Goal: Task Accomplishment & Management: Use online tool/utility

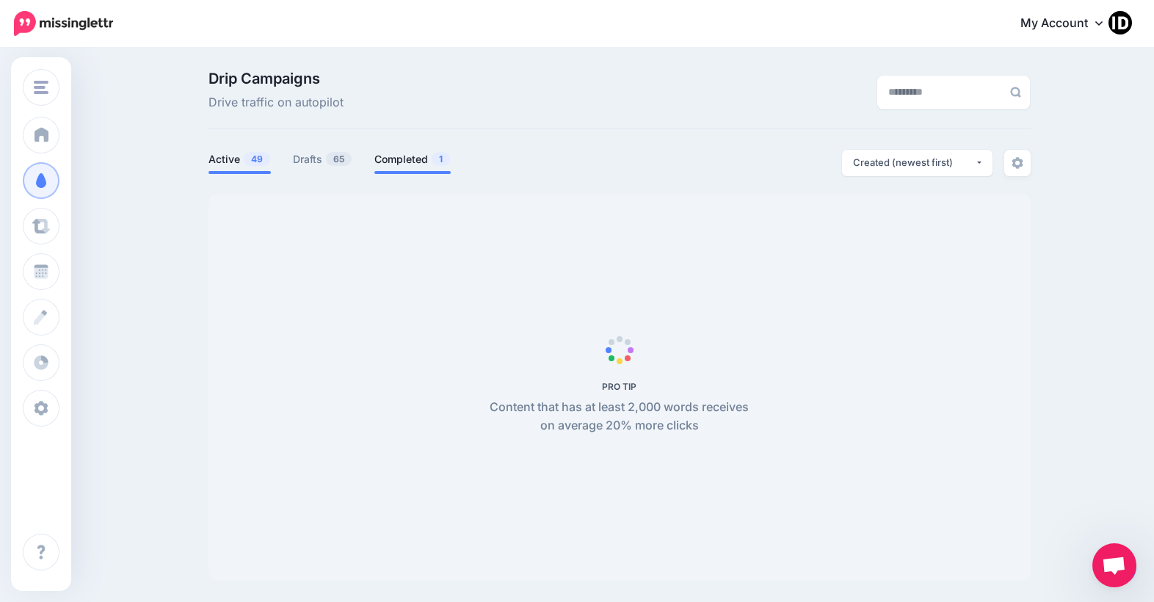
click at [428, 150] on link "Completed 1" at bounding box center [412, 159] width 76 height 18
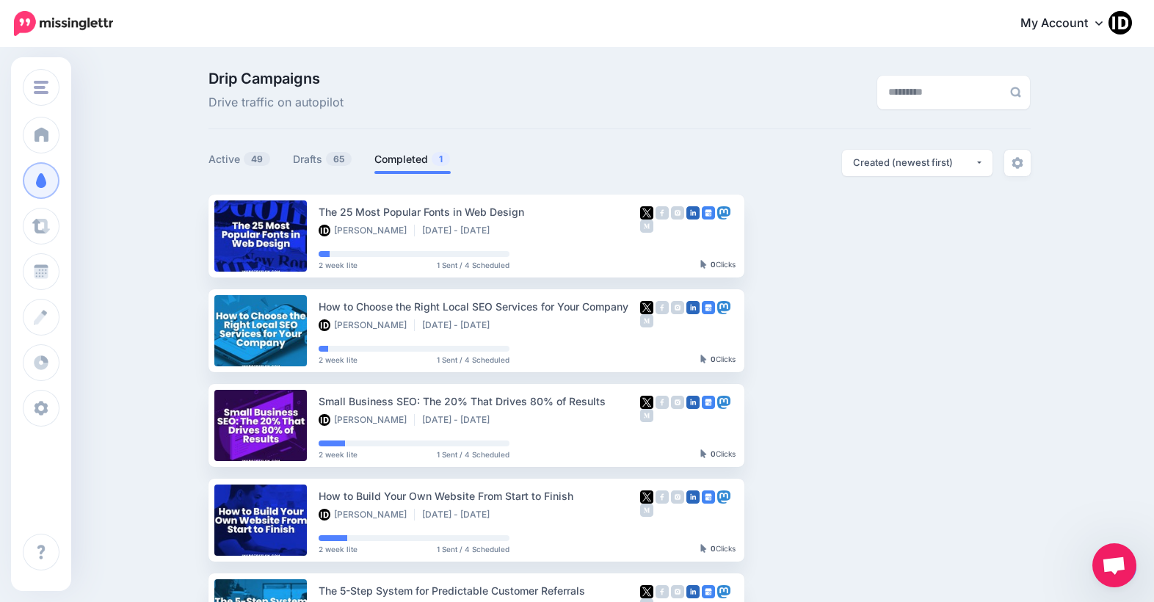
click at [417, 156] on link "Completed 1" at bounding box center [412, 159] width 76 height 18
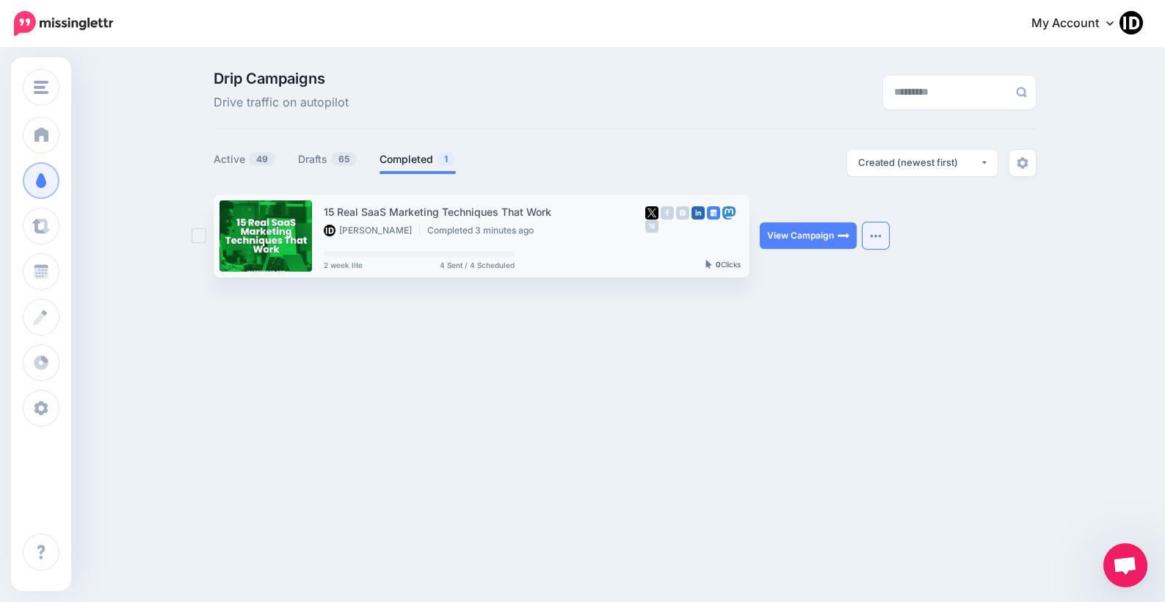
click at [875, 230] on button "button" at bounding box center [875, 235] width 26 height 26
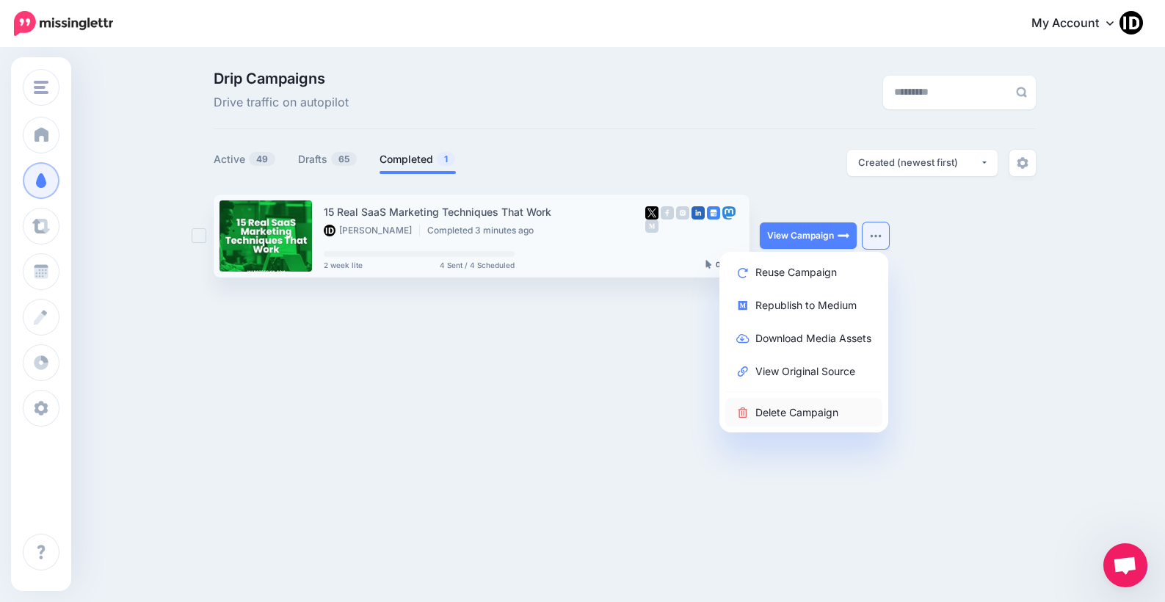
click at [777, 411] on link "Delete Campaign" at bounding box center [803, 412] width 157 height 29
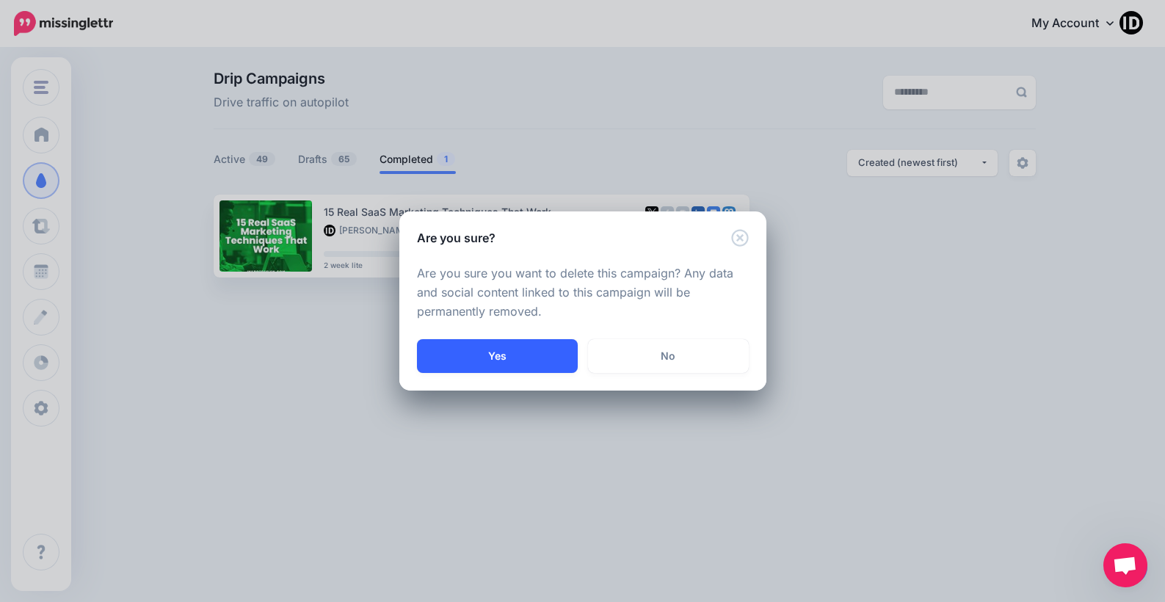
click at [498, 357] on button "Yes" at bounding box center [497, 356] width 161 height 34
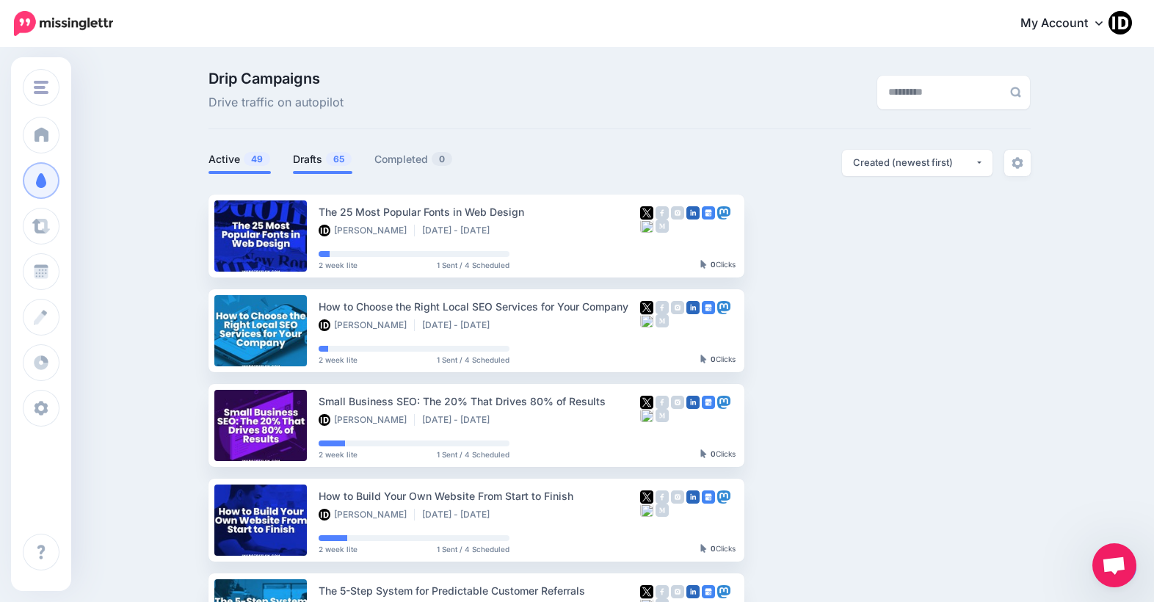
click at [329, 159] on link "Drafts 65" at bounding box center [322, 159] width 59 height 18
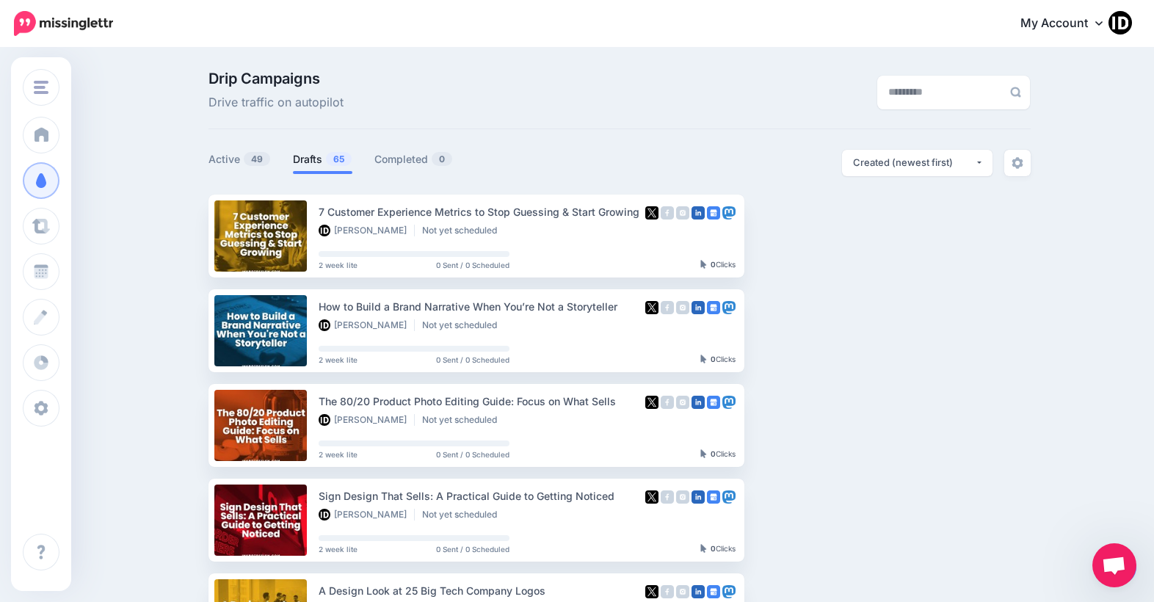
click at [323, 160] on link "Drafts 65" at bounding box center [322, 159] width 59 height 18
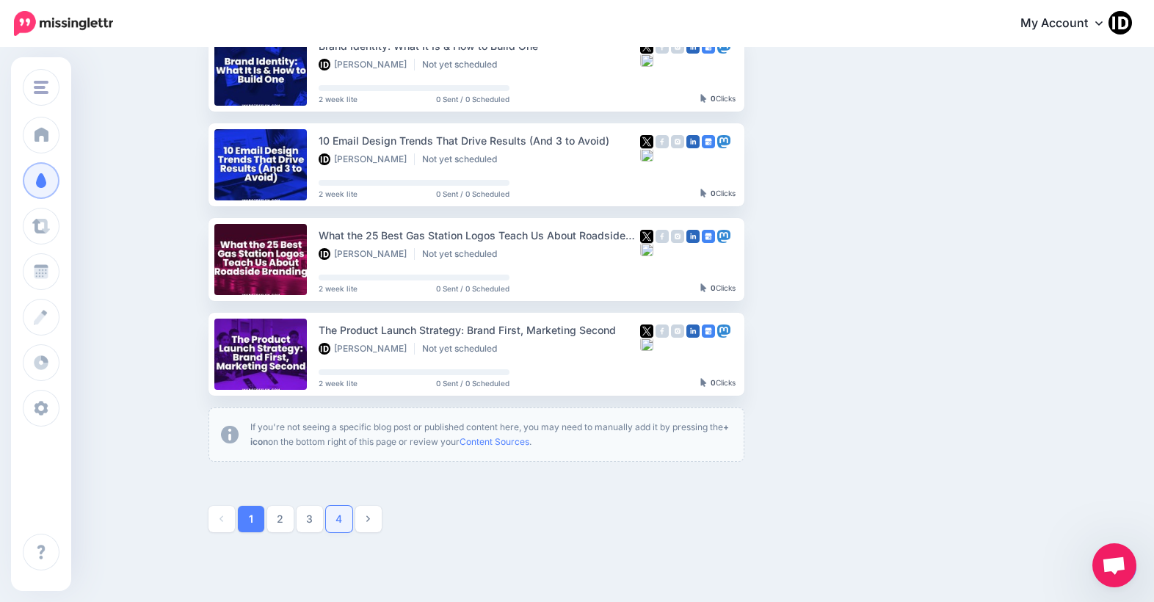
click at [350, 515] on link "4" at bounding box center [339, 519] width 26 height 26
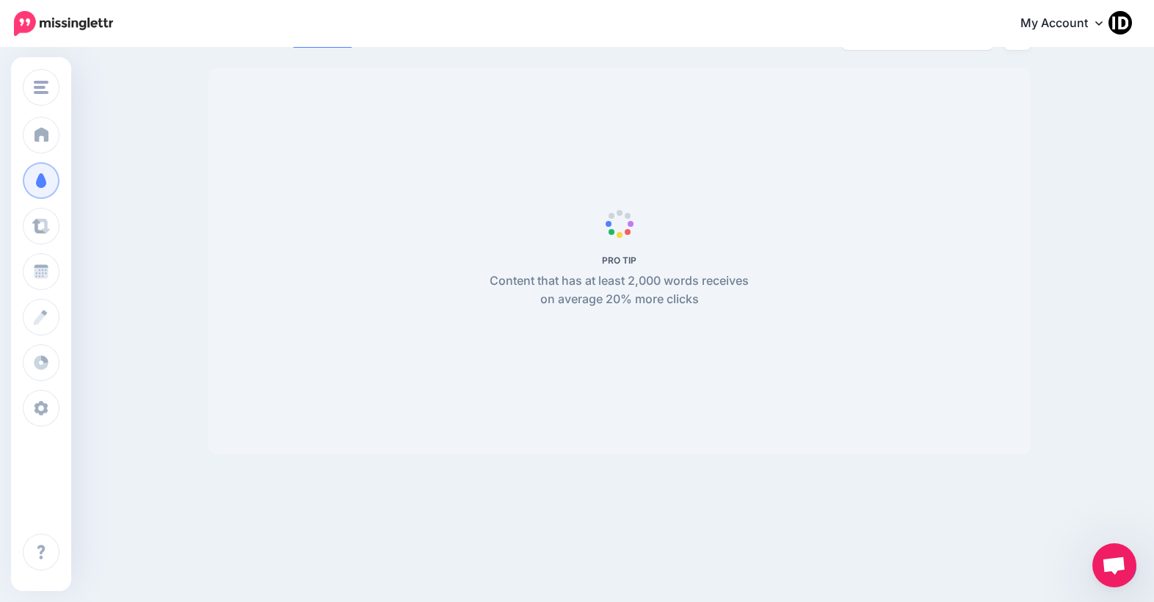
scroll to position [126, 0]
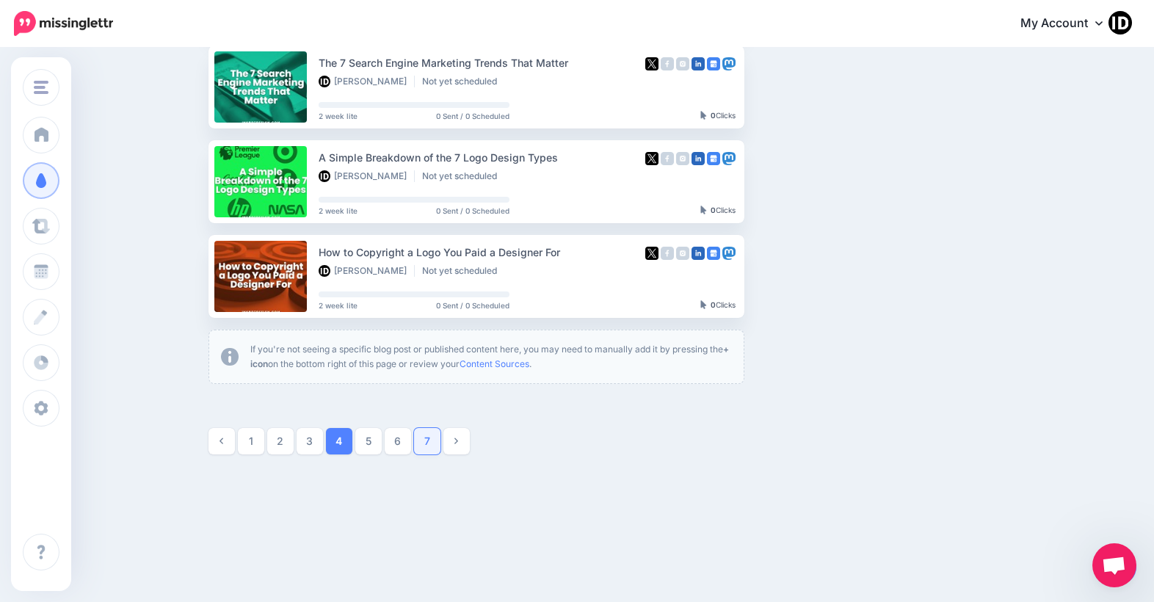
click at [431, 435] on link "7" at bounding box center [427, 441] width 26 height 26
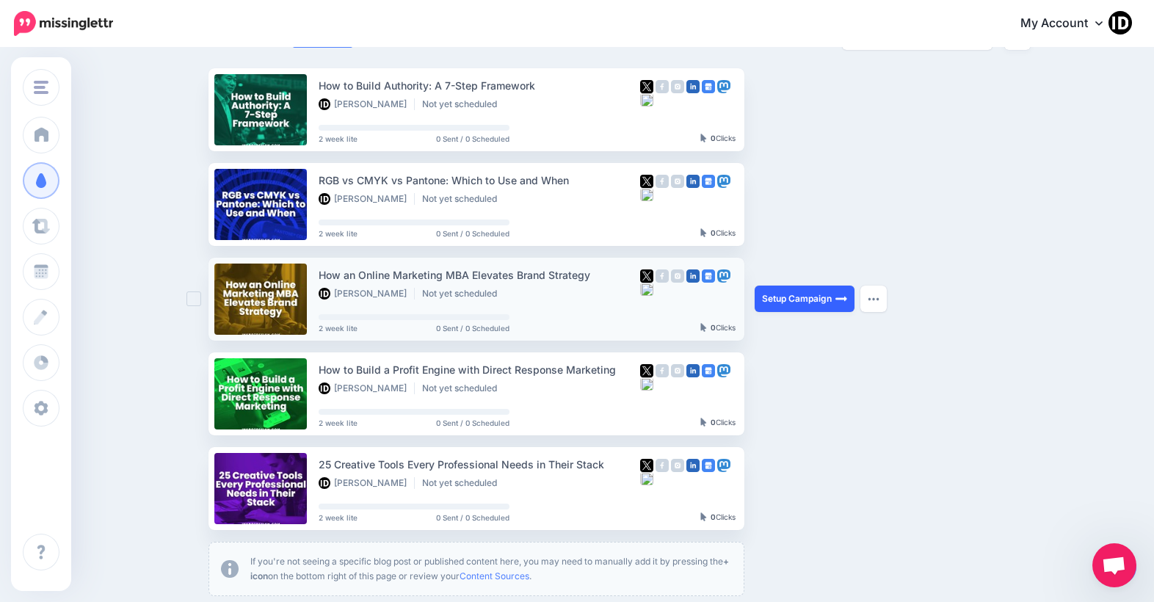
scroll to position [338, 0]
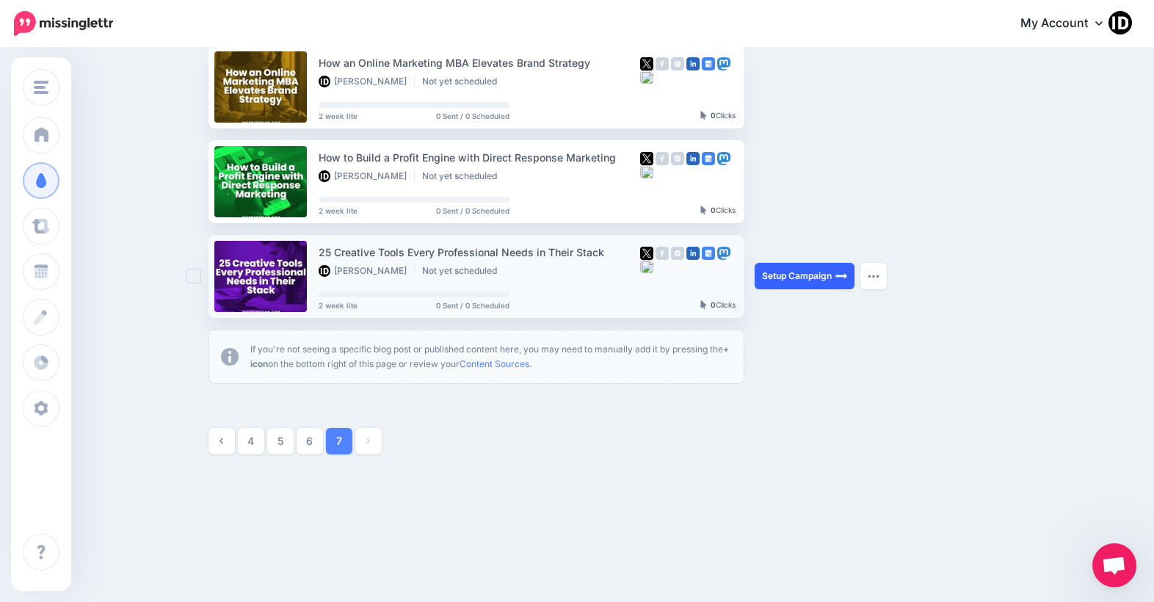
click at [826, 278] on link "Setup Campaign" at bounding box center [805, 276] width 100 height 26
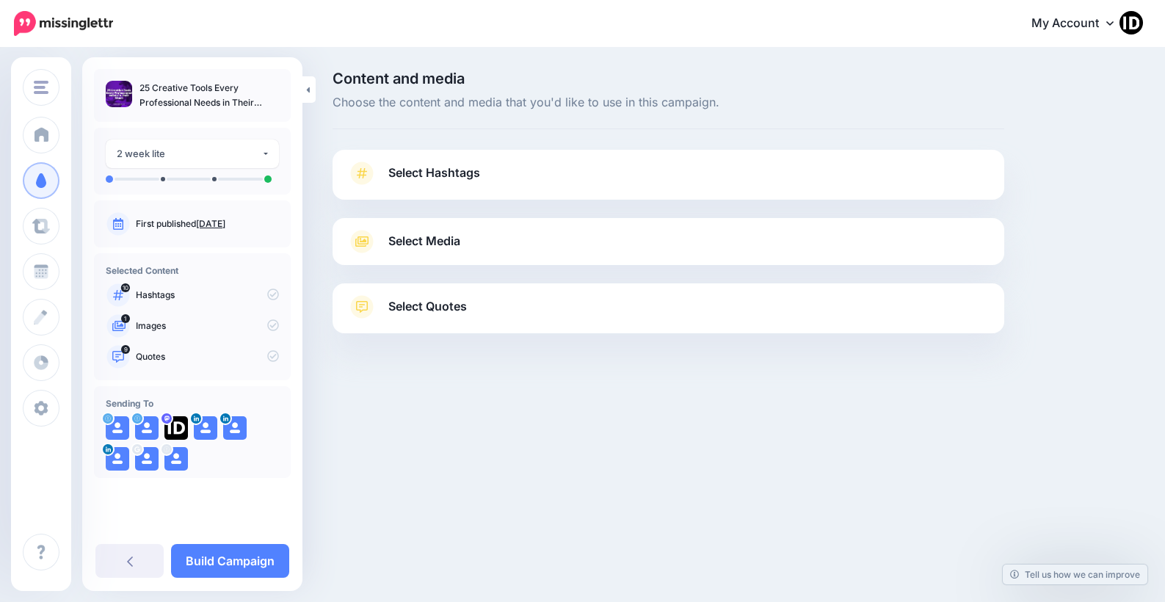
click at [454, 168] on span "Select Hashtags" at bounding box center [434, 173] width 92 height 20
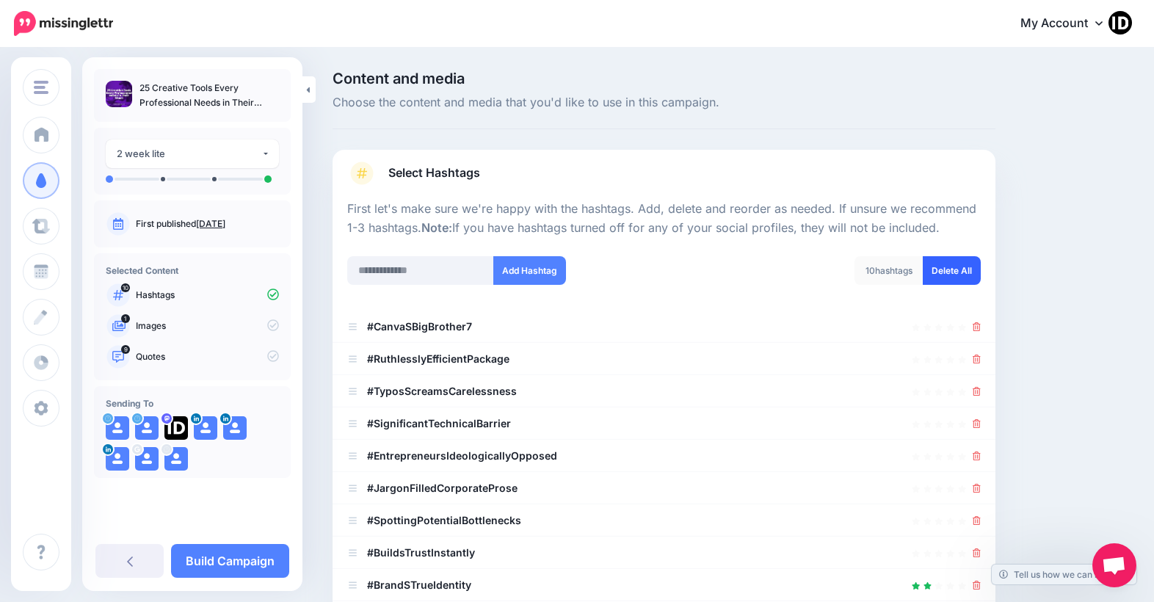
click at [953, 266] on link "Delete All" at bounding box center [952, 270] width 58 height 29
click at [387, 264] on input "text" at bounding box center [420, 270] width 147 height 29
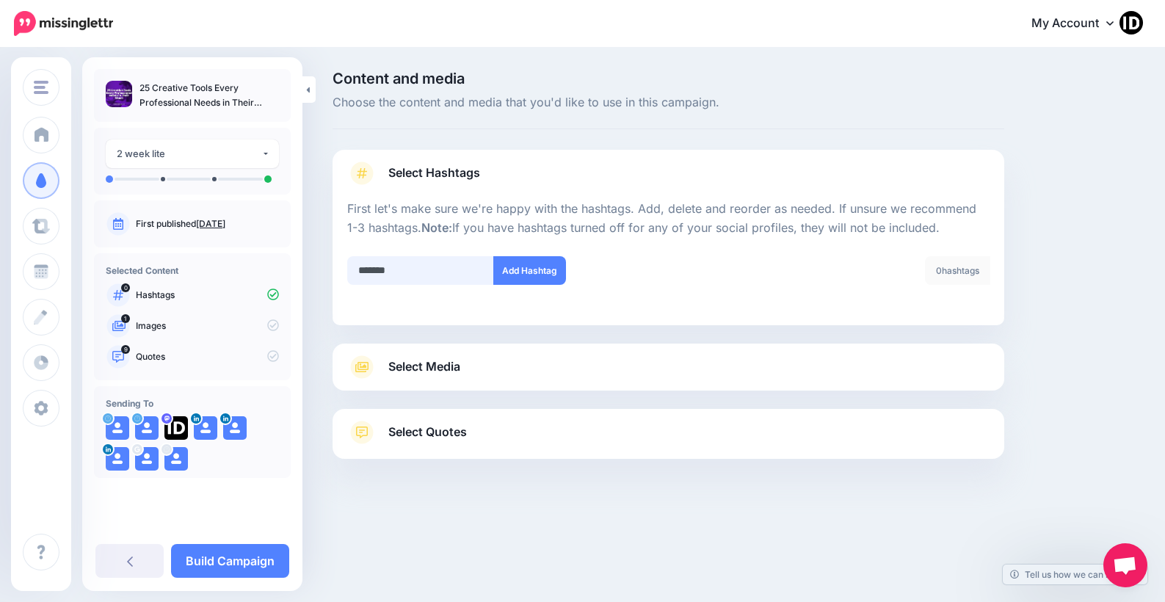
type input "********"
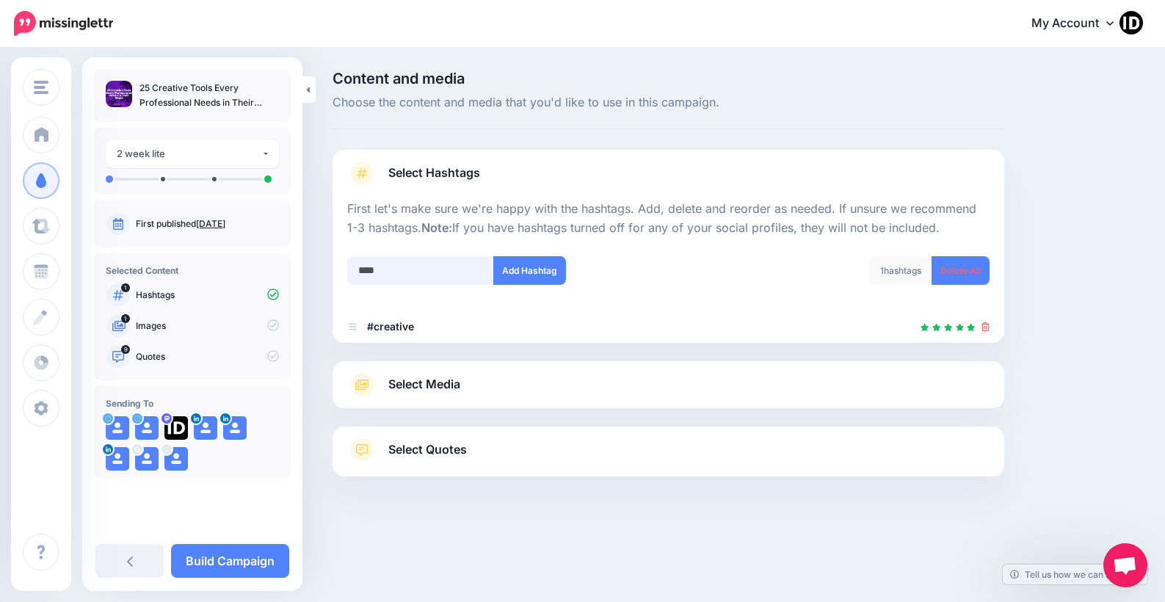
type input "*****"
click at [436, 381] on span "Select Media" at bounding box center [424, 384] width 72 height 20
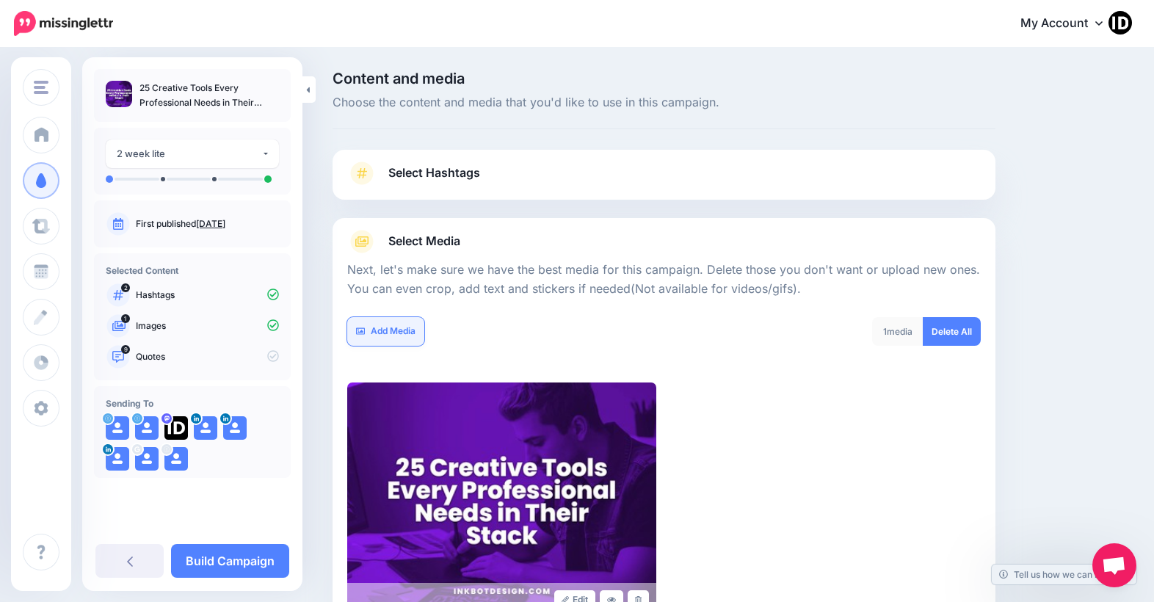
click at [400, 333] on link "Add Media" at bounding box center [385, 331] width 77 height 29
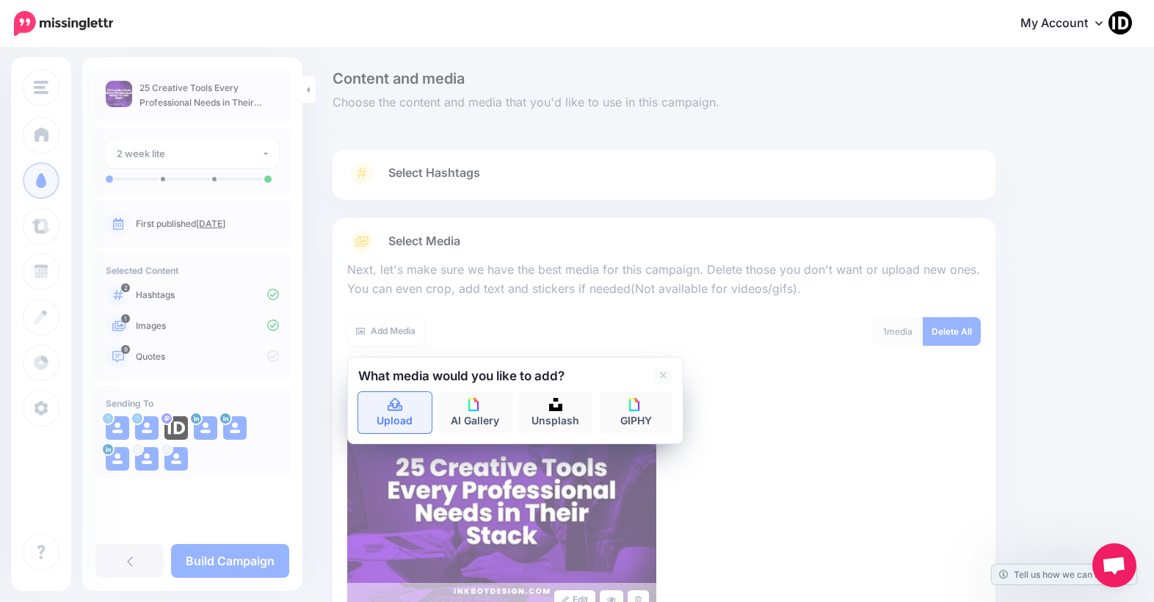
click at [396, 410] on icon at bounding box center [395, 404] width 15 height 13
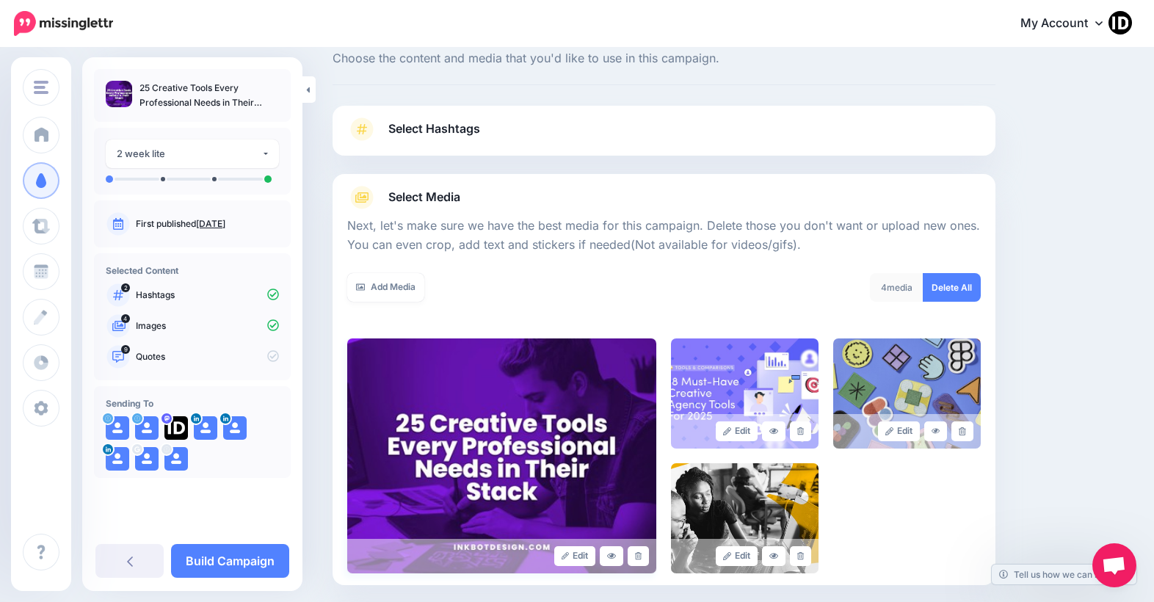
scroll to position [117, 0]
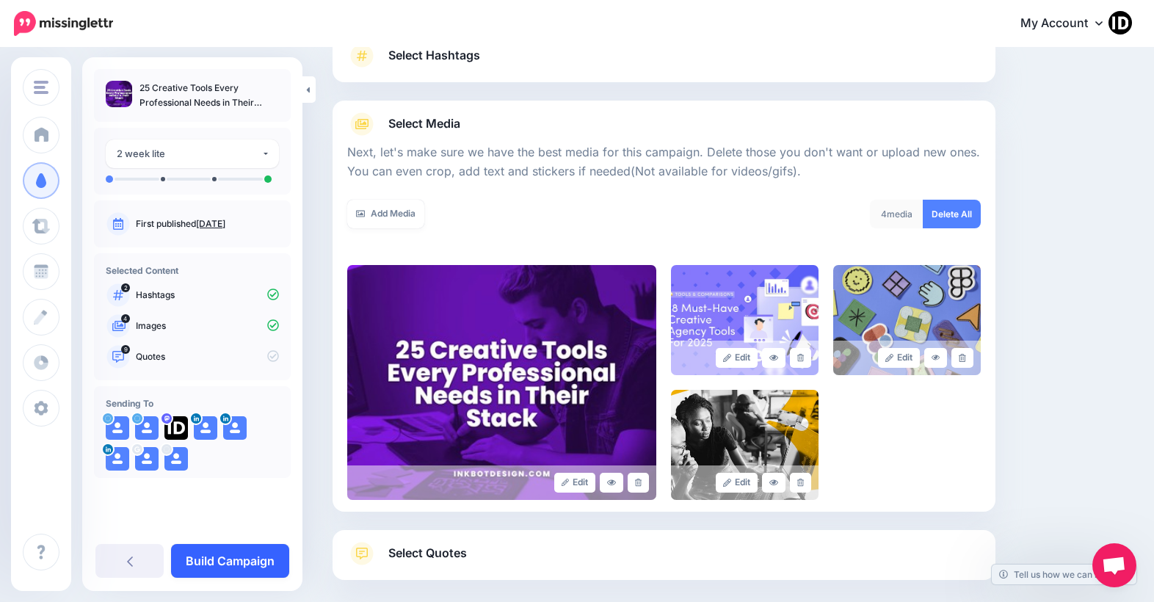
click at [254, 563] on link "Build Campaign" at bounding box center [230, 561] width 118 height 34
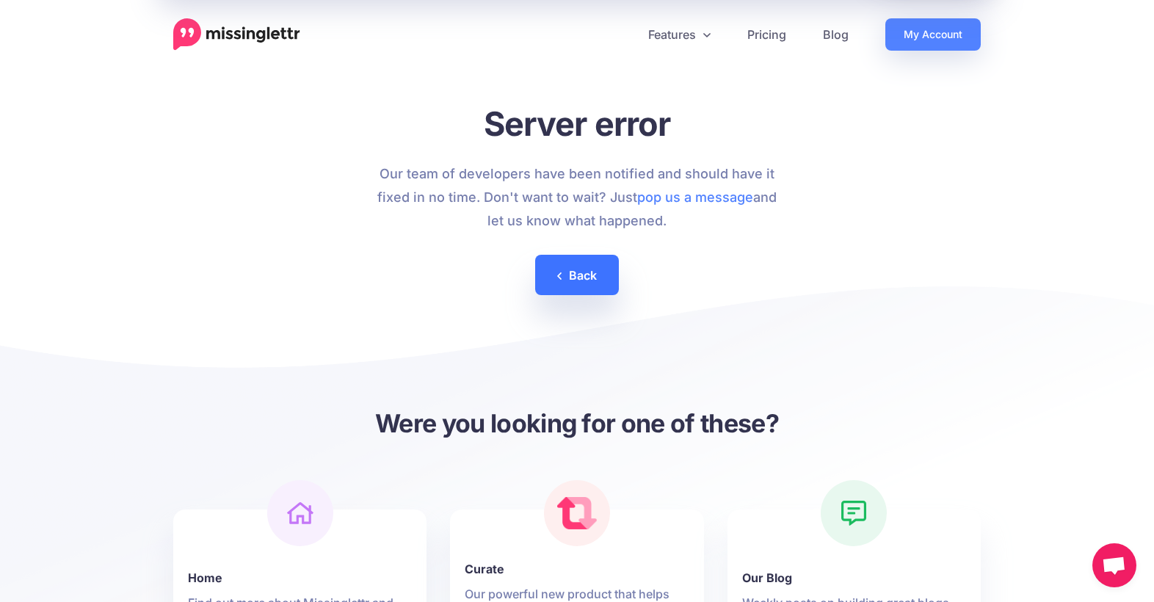
click at [574, 275] on link "Back" at bounding box center [577, 275] width 84 height 40
click at [247, 34] on img at bounding box center [236, 34] width 127 height 32
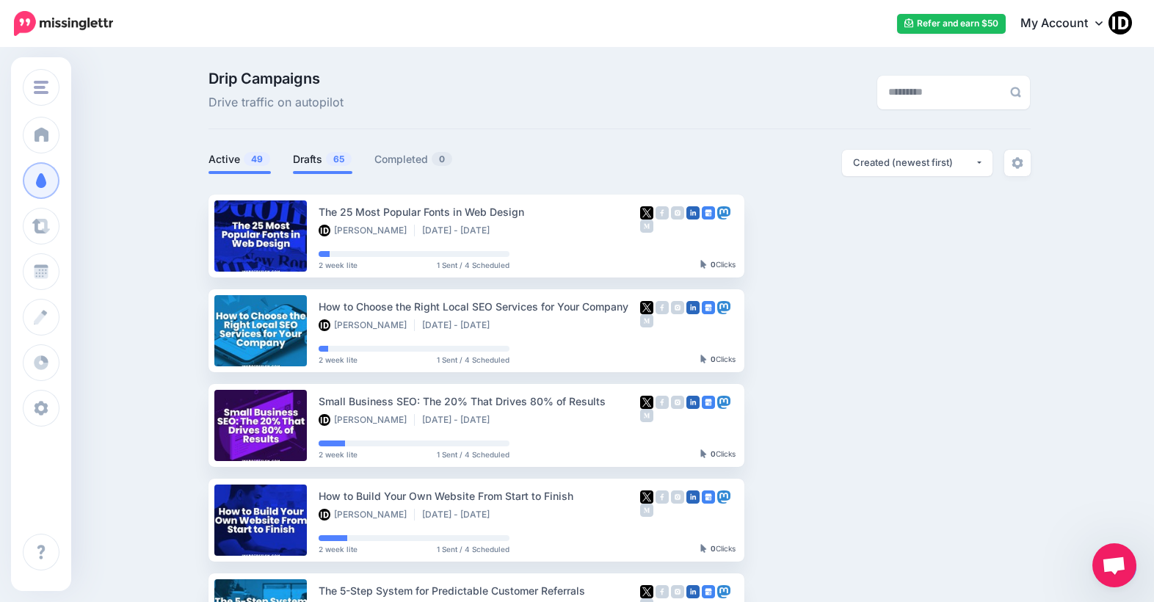
click at [332, 157] on span "65" at bounding box center [339, 159] width 26 height 14
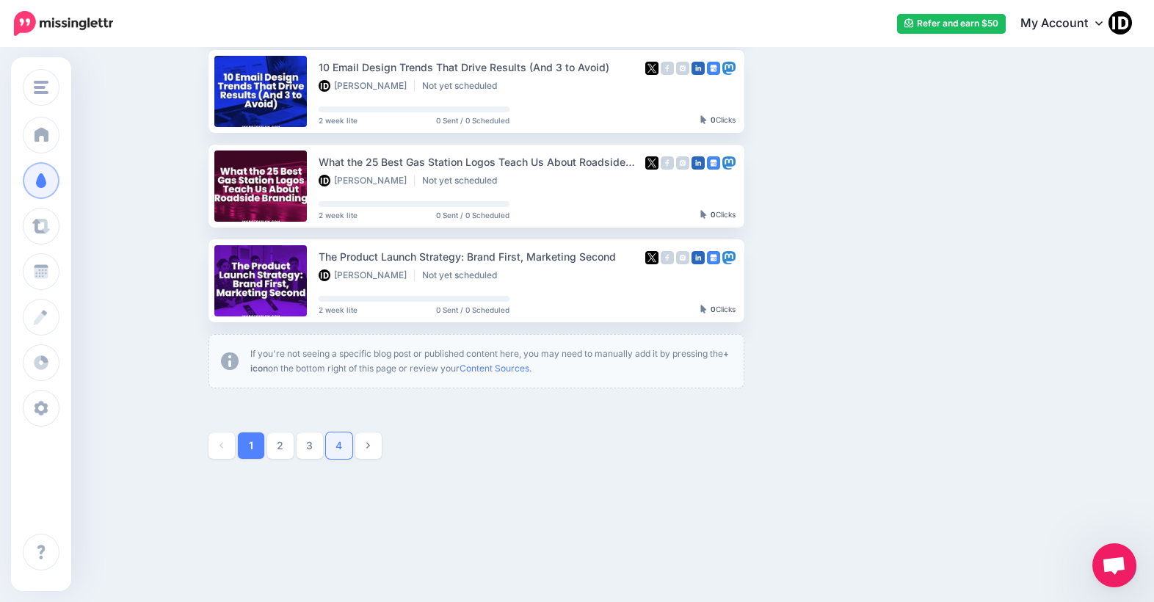
click at [344, 448] on link "4" at bounding box center [339, 445] width 26 height 26
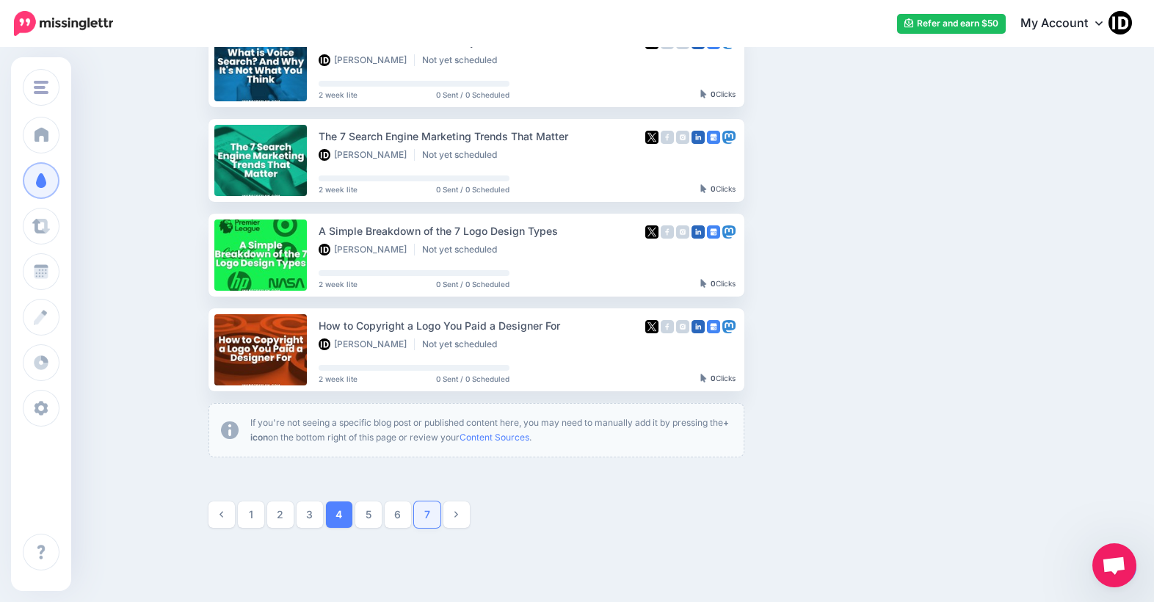
click at [430, 515] on link "7" at bounding box center [427, 514] width 26 height 26
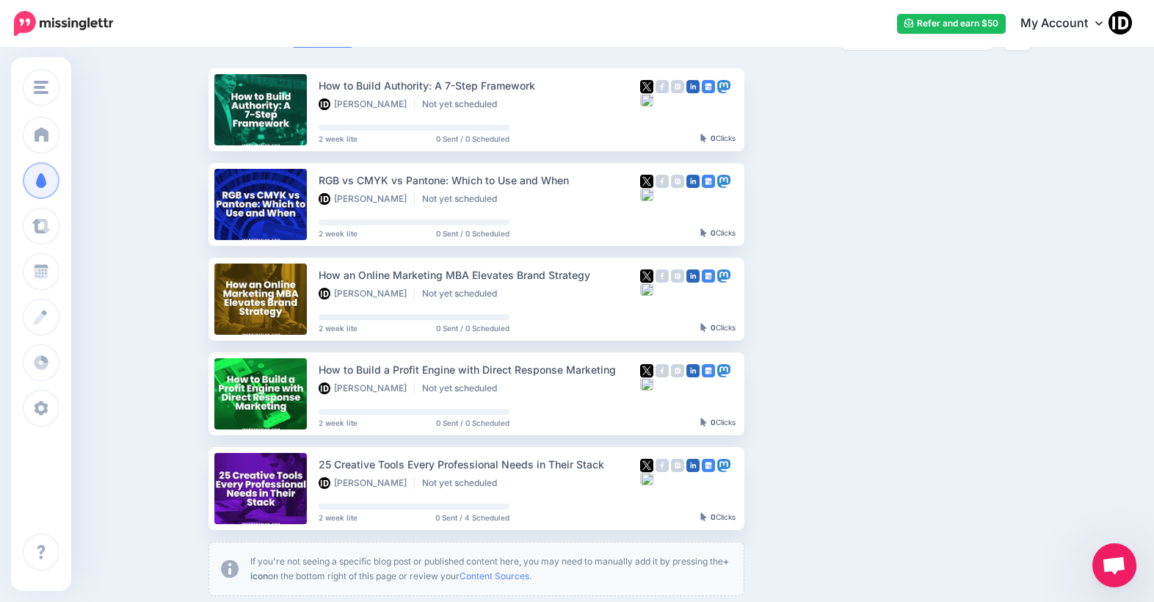
scroll to position [273, 0]
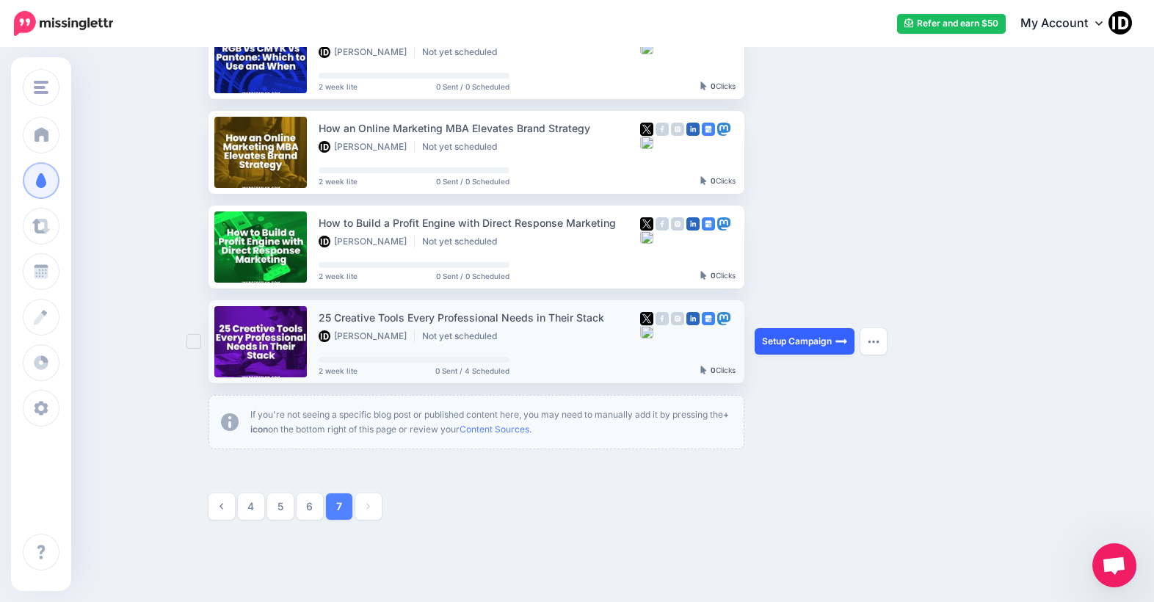
click at [804, 334] on link "Setup Campaign" at bounding box center [805, 341] width 100 height 26
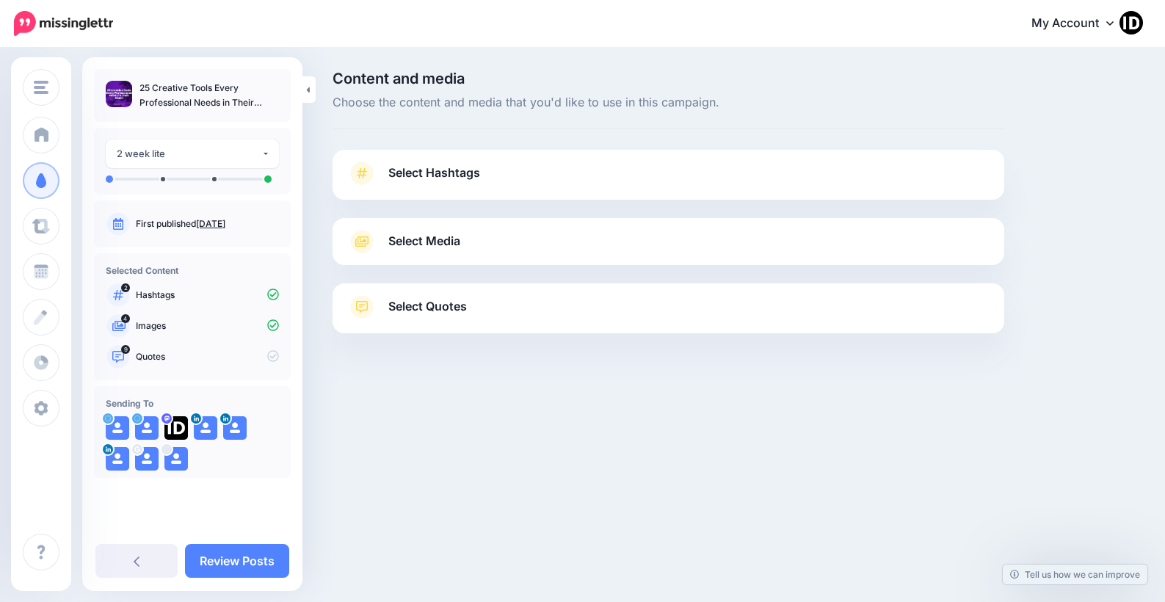
click at [432, 170] on span "Select Hashtags" at bounding box center [434, 173] width 92 height 20
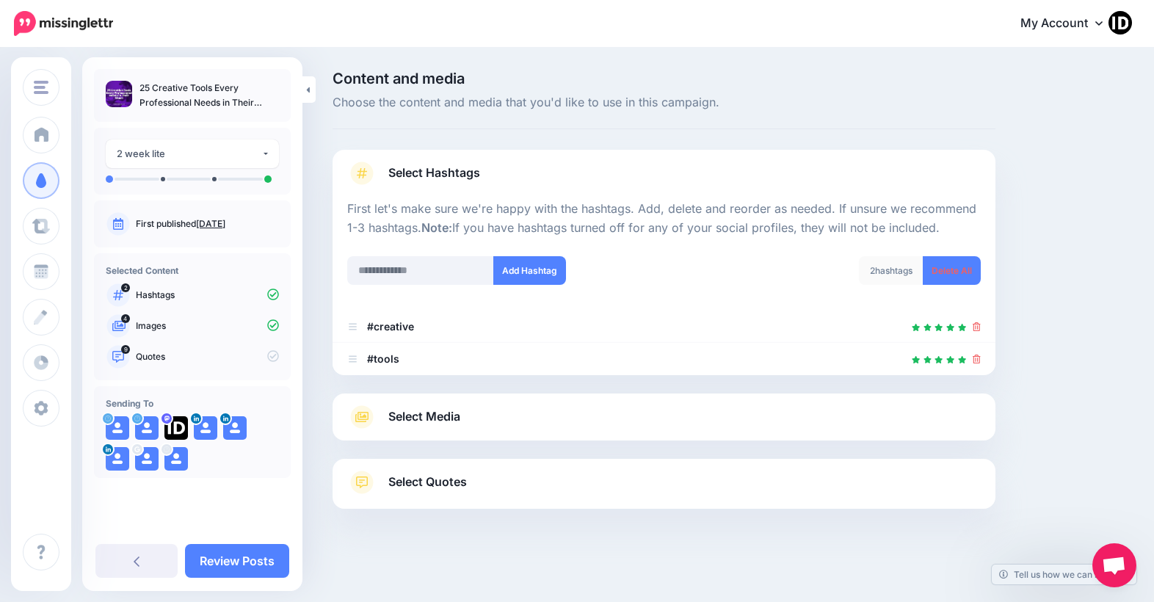
click at [457, 408] on span "Select Media" at bounding box center [424, 417] width 72 height 20
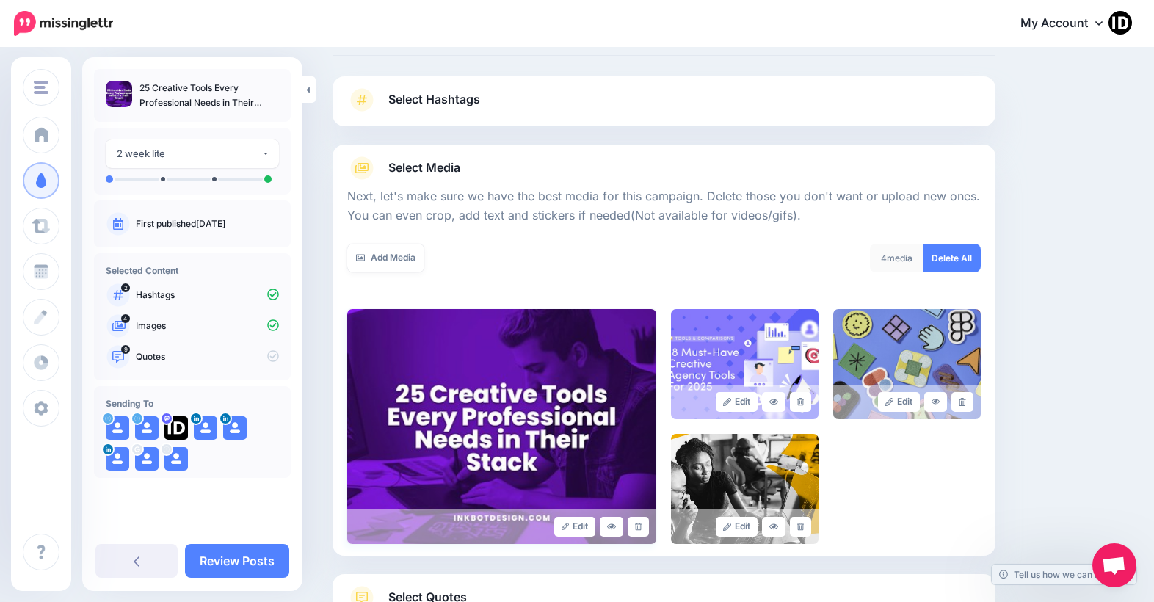
scroll to position [191, 0]
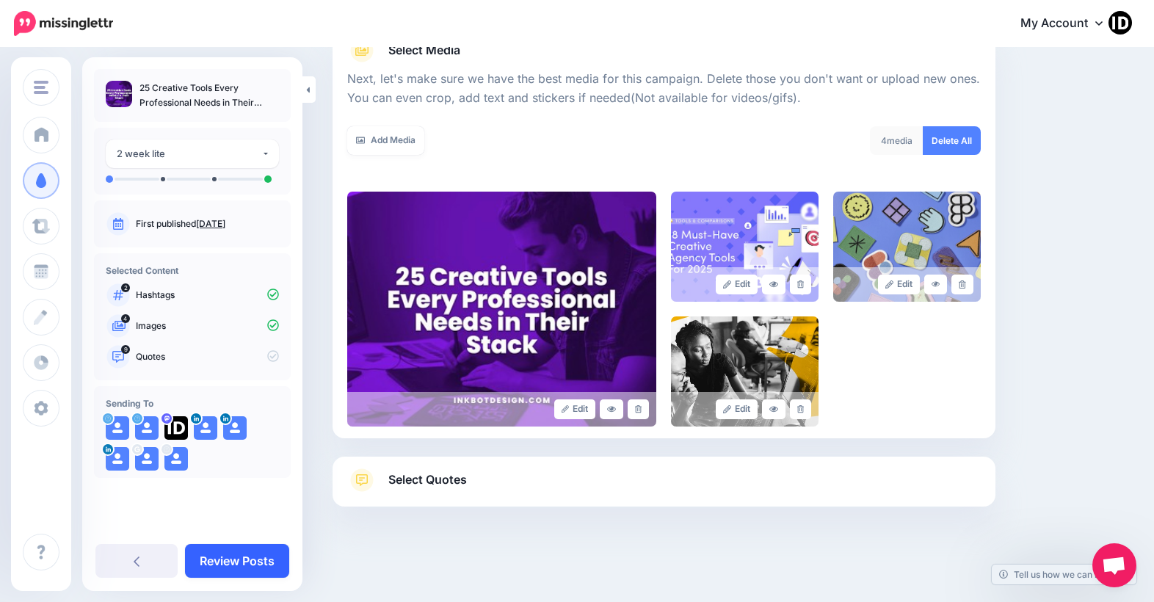
click at [228, 558] on link "Review Posts" at bounding box center [237, 561] width 104 height 34
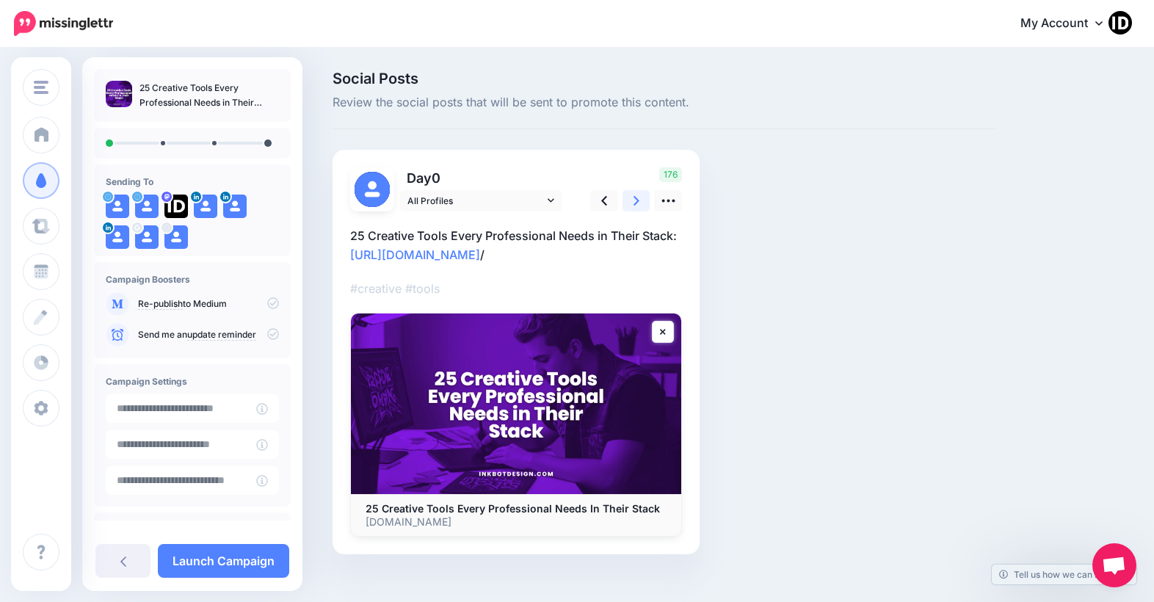
click at [636, 202] on icon at bounding box center [636, 200] width 6 height 15
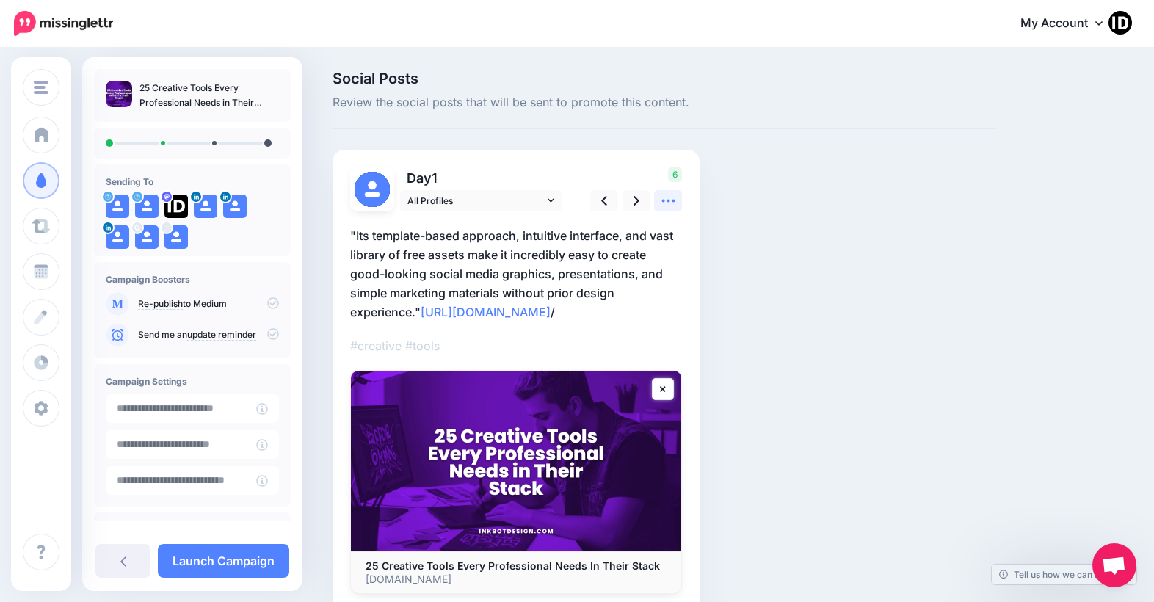
click at [665, 202] on icon at bounding box center [668, 200] width 15 height 15
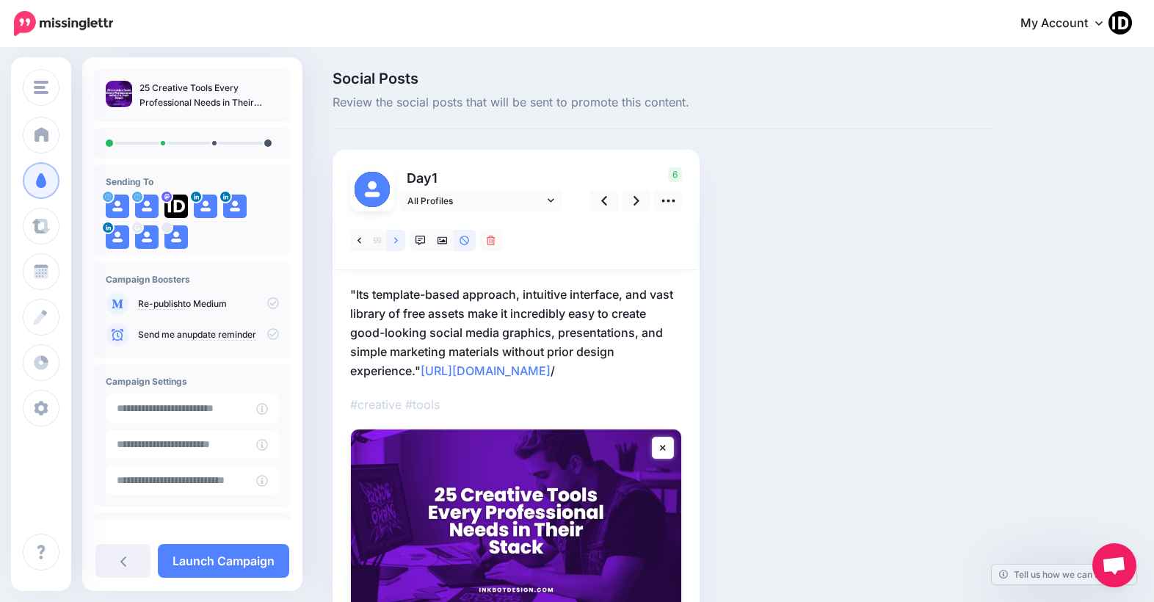
click at [399, 237] on link at bounding box center [396, 240] width 18 height 21
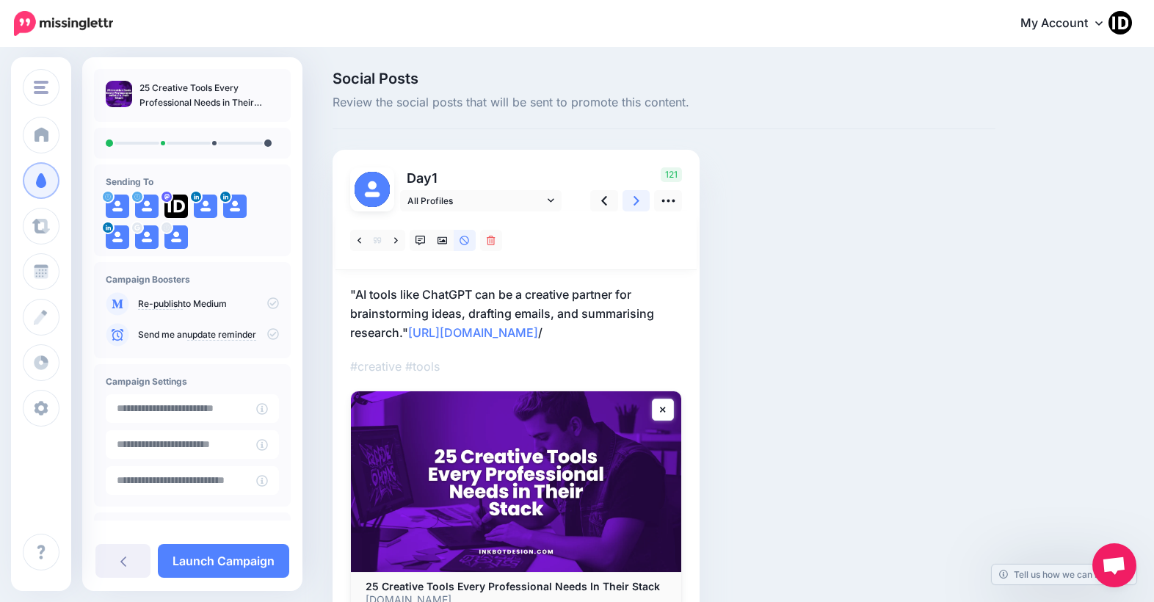
click at [637, 205] on icon at bounding box center [636, 200] width 6 height 15
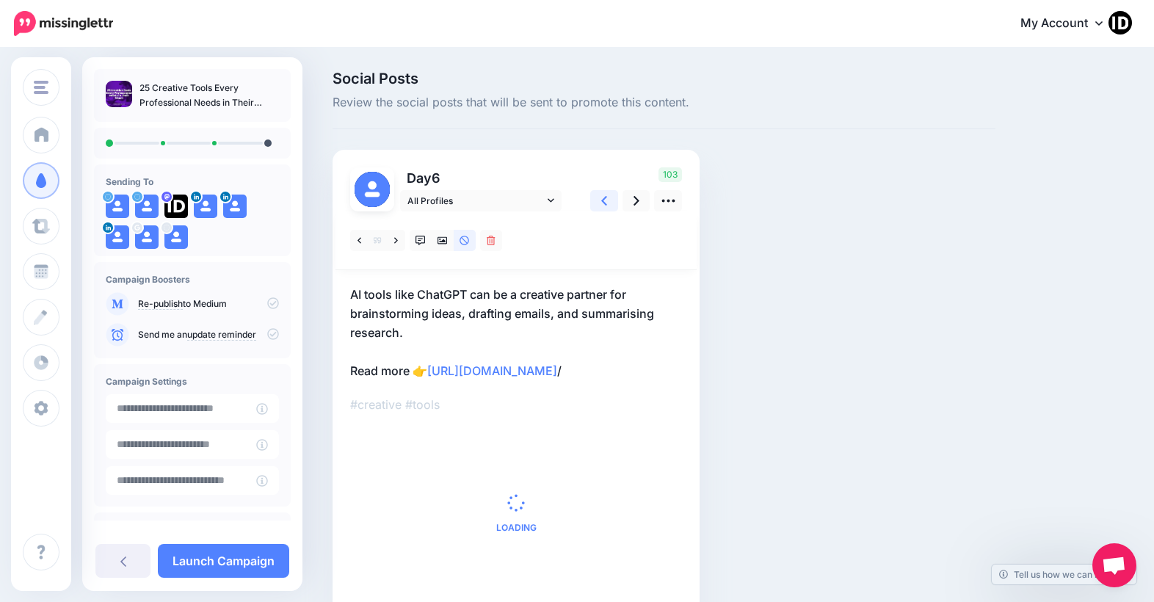
click at [610, 203] on link at bounding box center [604, 200] width 28 height 21
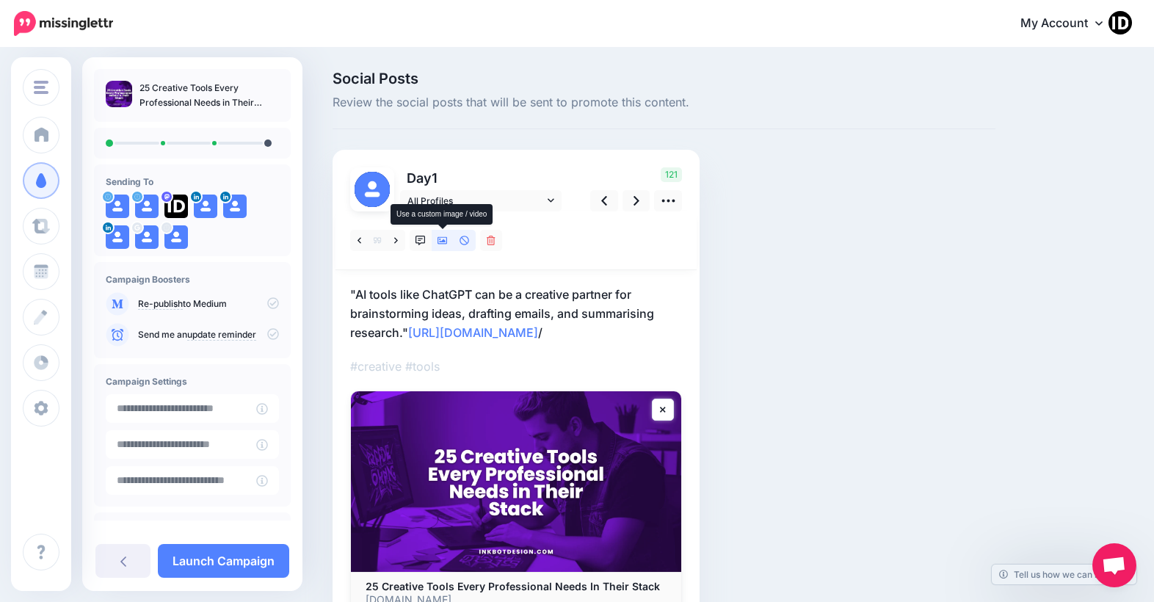
click at [442, 240] on icon at bounding box center [442, 241] width 10 height 10
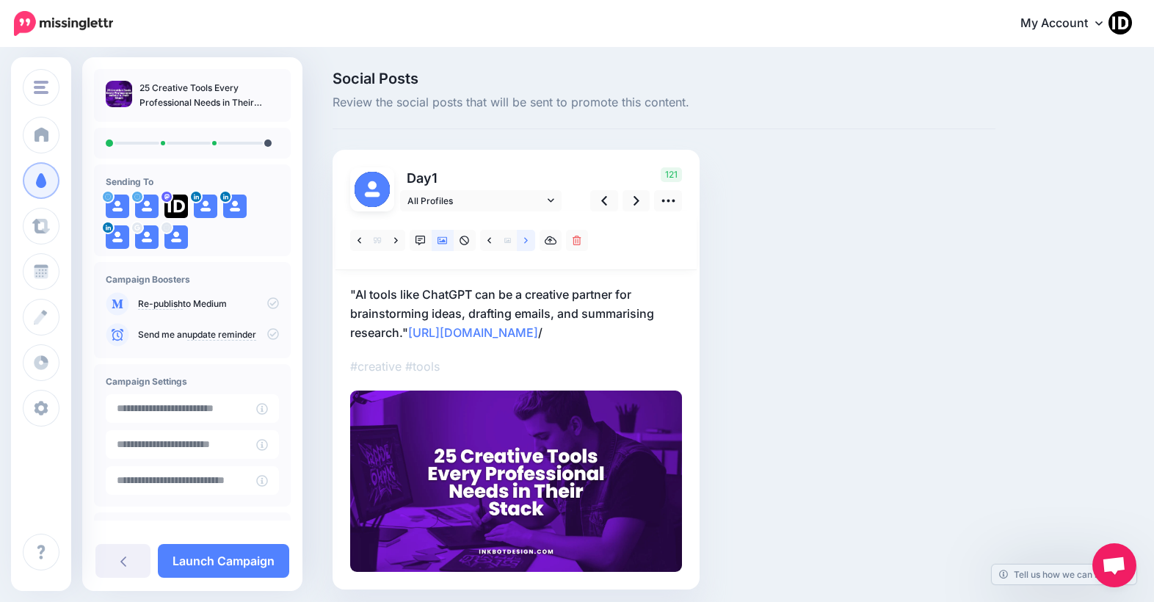
click at [530, 238] on link at bounding box center [526, 240] width 18 height 21
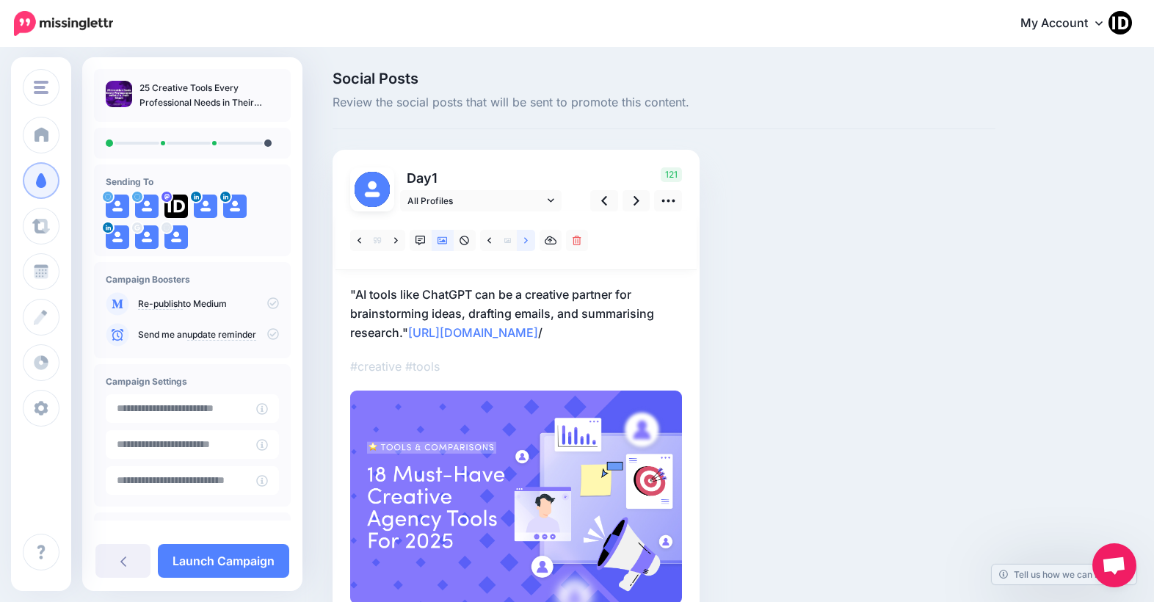
click at [528, 243] on icon at bounding box center [526, 241] width 4 height 10
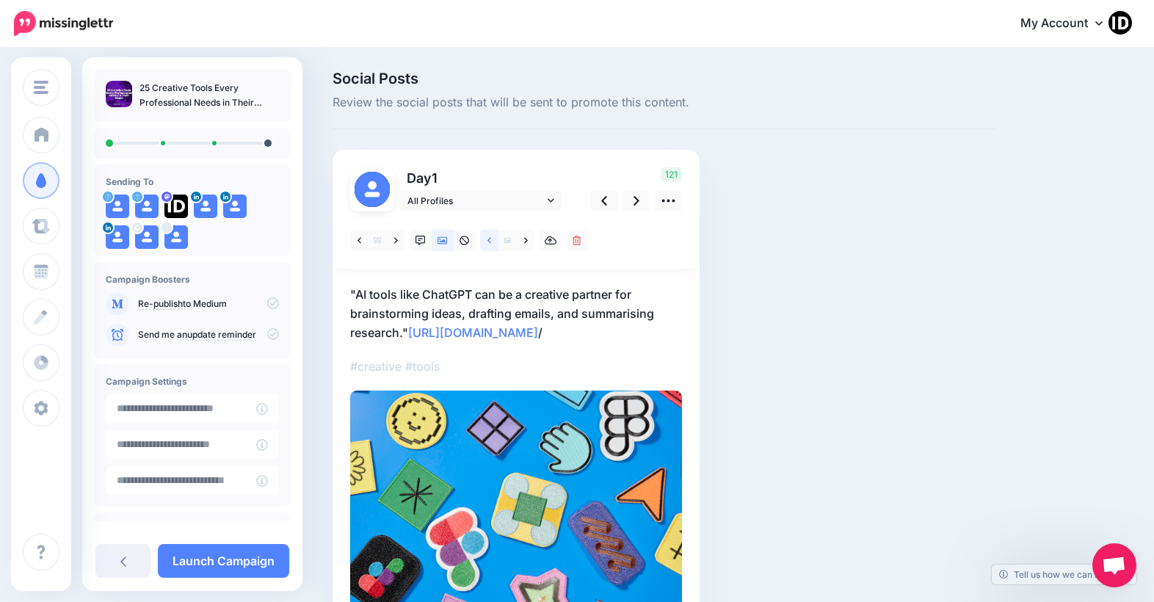
click at [493, 243] on link at bounding box center [489, 240] width 18 height 21
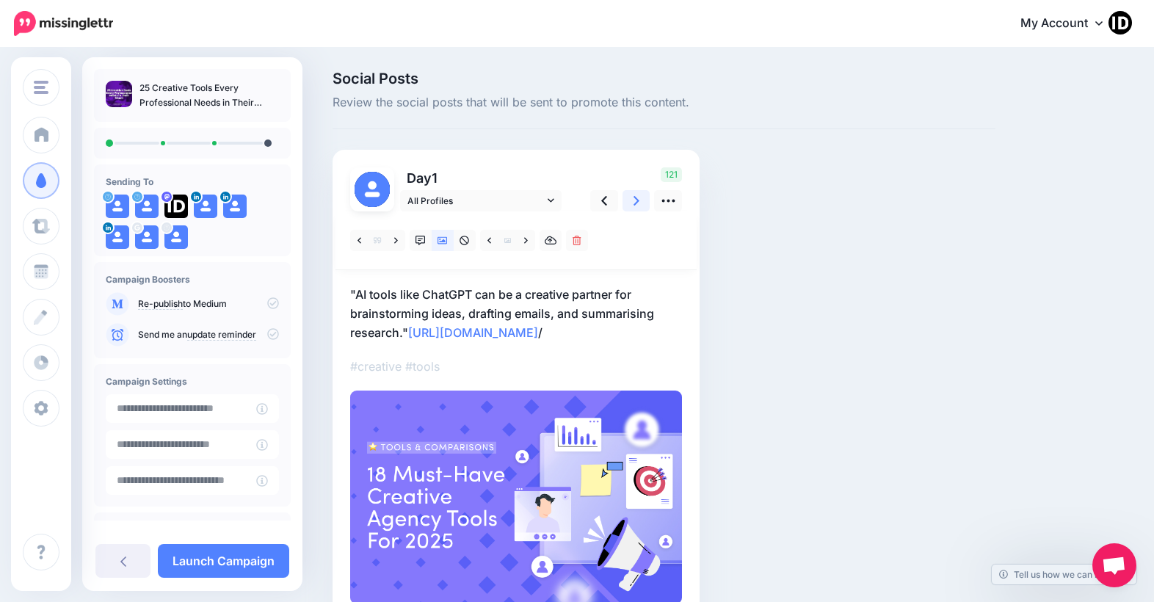
click at [633, 203] on icon at bounding box center [636, 200] width 6 height 15
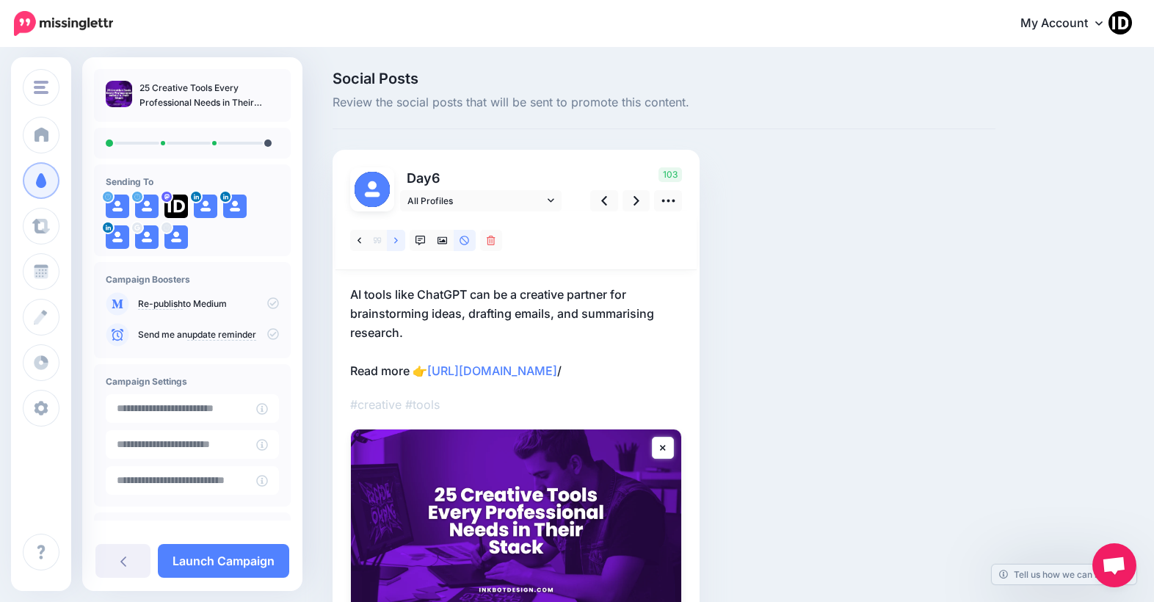
click at [396, 241] on icon at bounding box center [396, 240] width 4 height 6
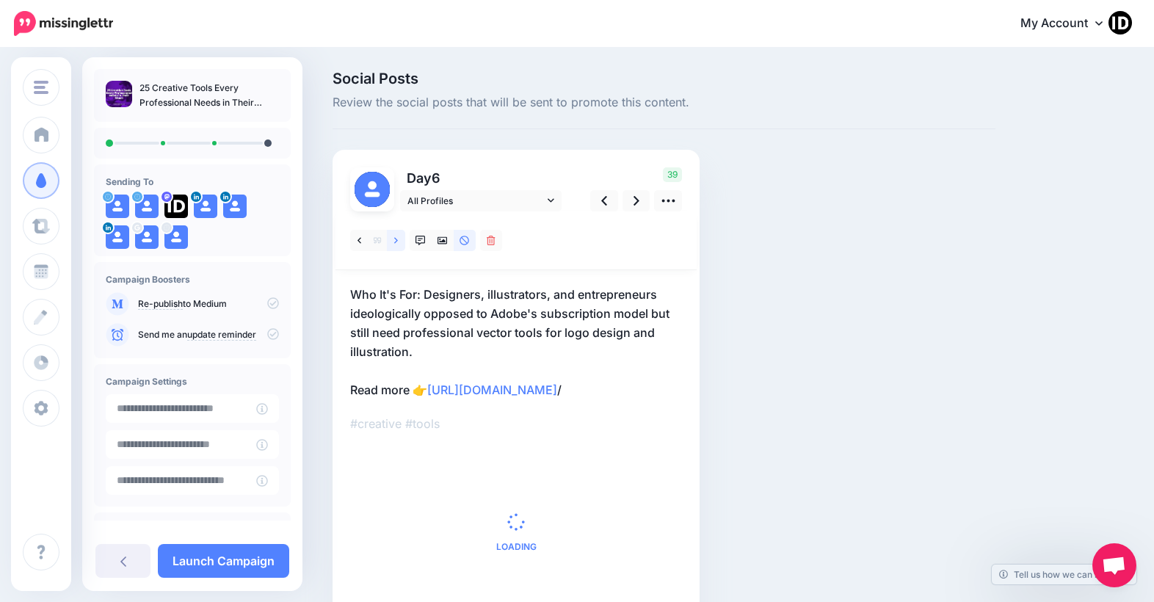
click at [396, 241] on icon at bounding box center [396, 240] width 4 height 6
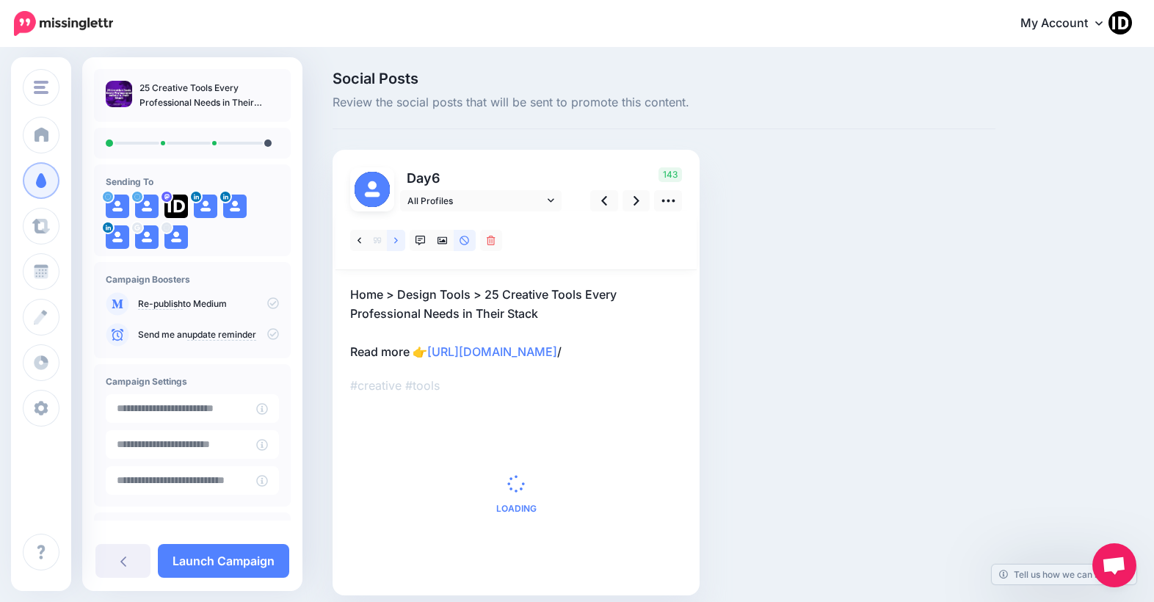
click at [396, 241] on icon at bounding box center [396, 240] width 4 height 6
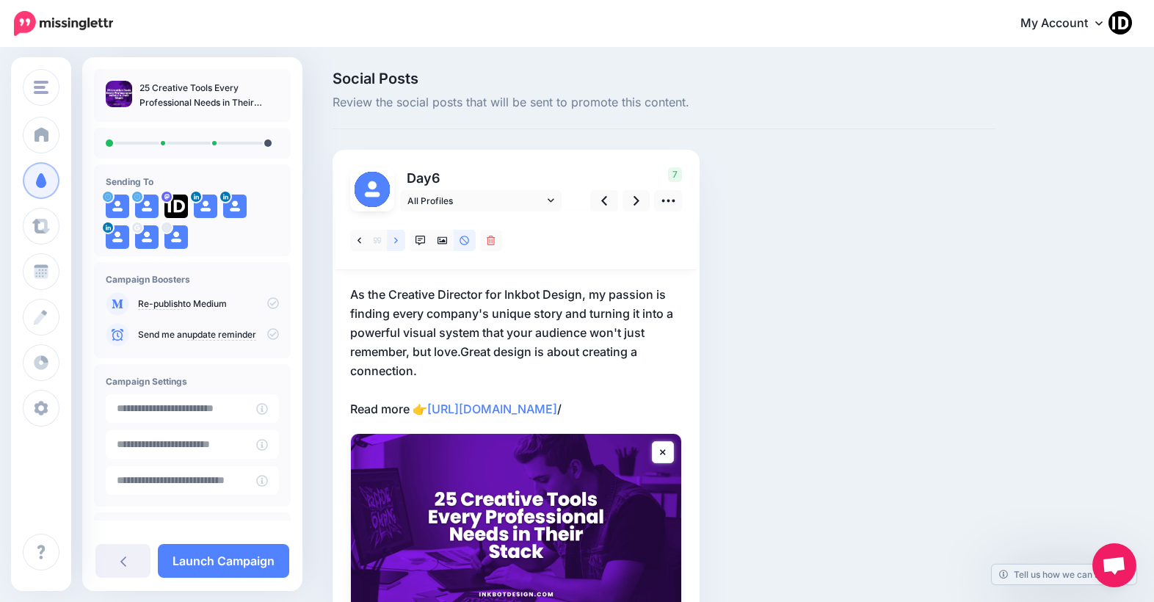
click at [396, 241] on icon at bounding box center [396, 240] width 4 height 6
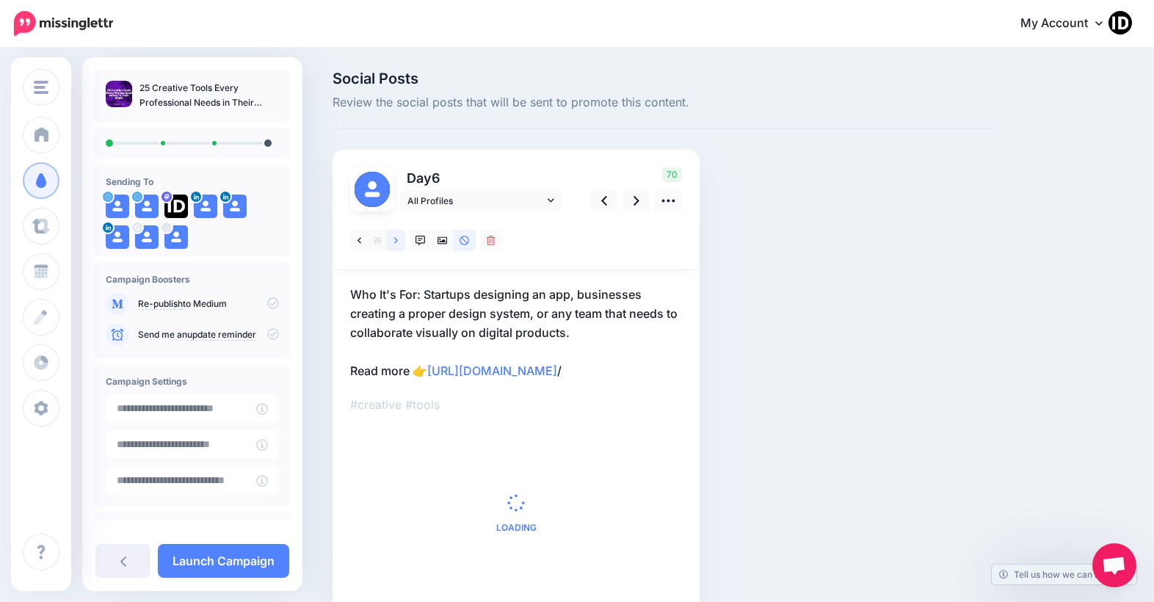
click at [396, 241] on icon at bounding box center [396, 240] width 4 height 6
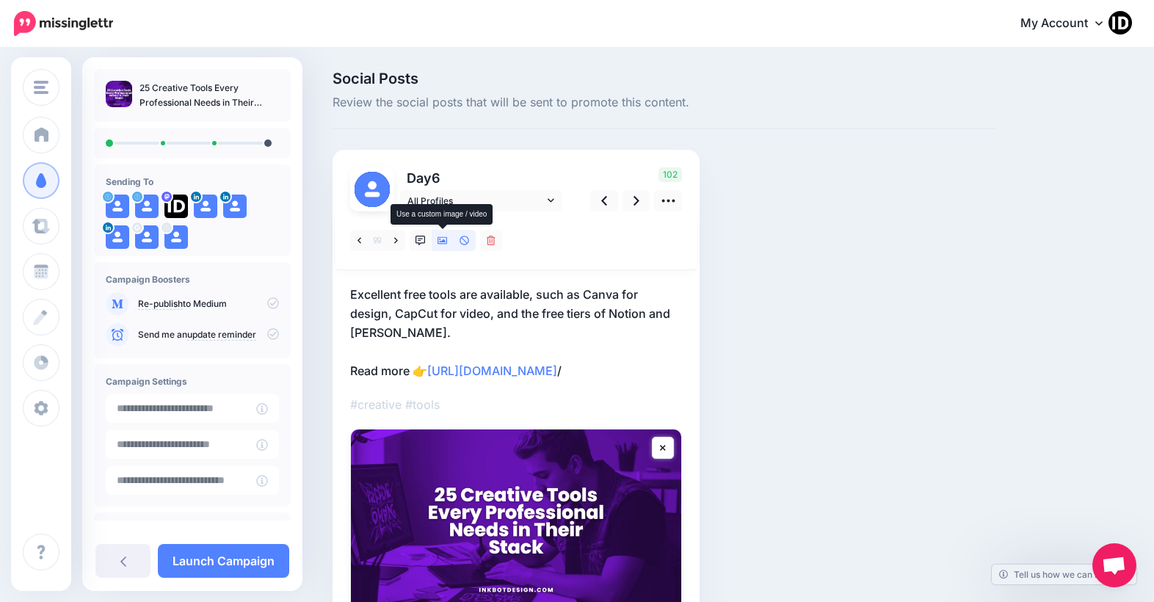
click at [440, 238] on icon at bounding box center [442, 241] width 10 height 10
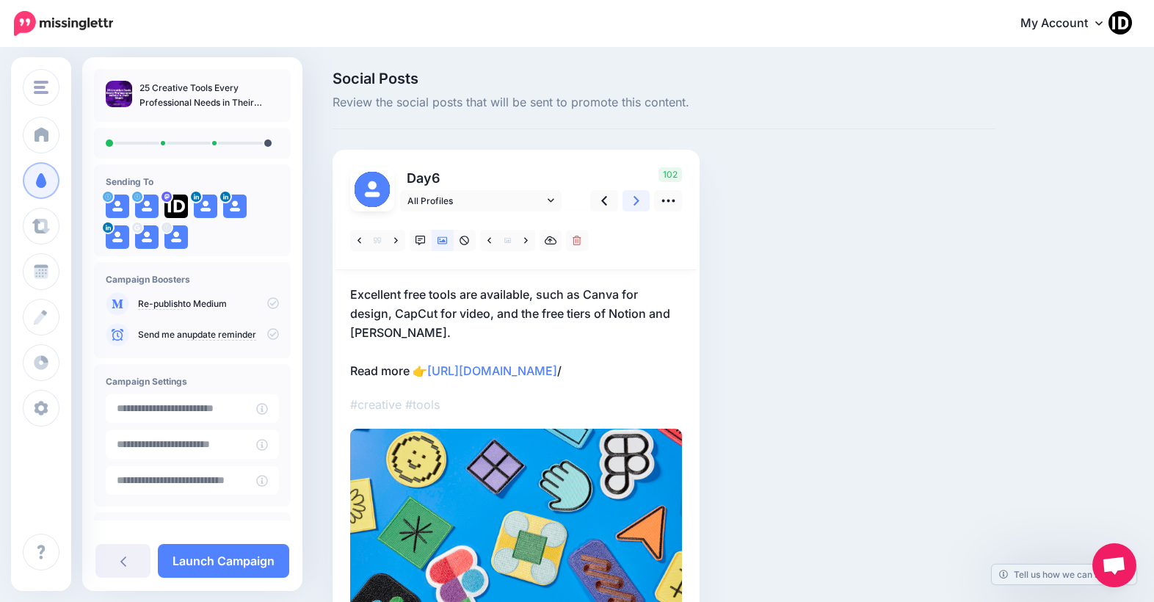
click at [632, 203] on link at bounding box center [636, 200] width 28 height 21
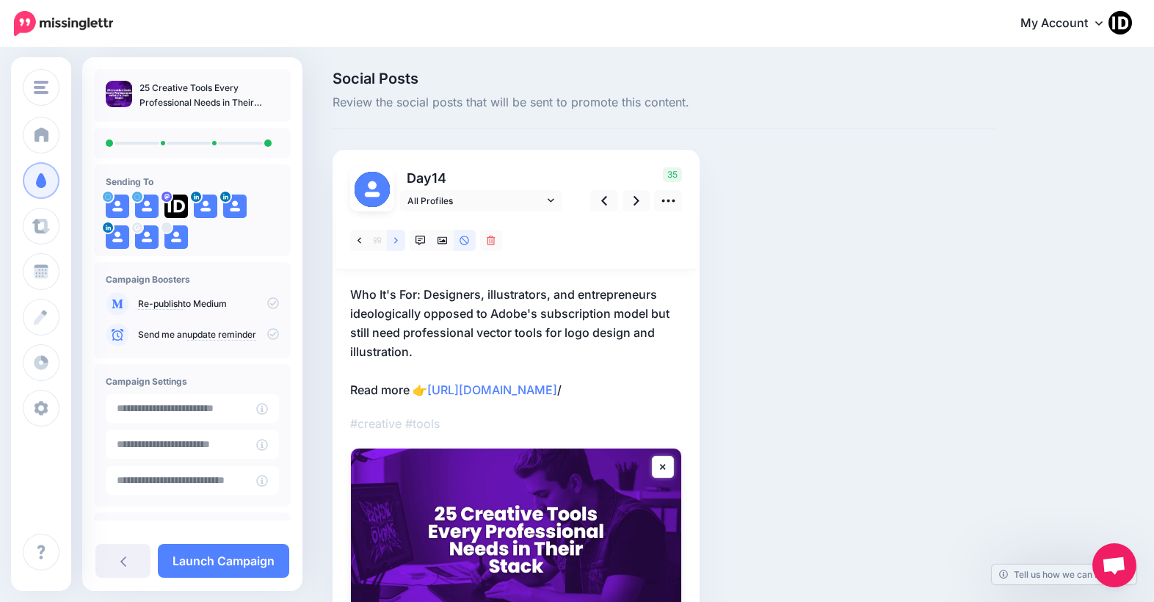
click at [399, 237] on link at bounding box center [396, 240] width 18 height 21
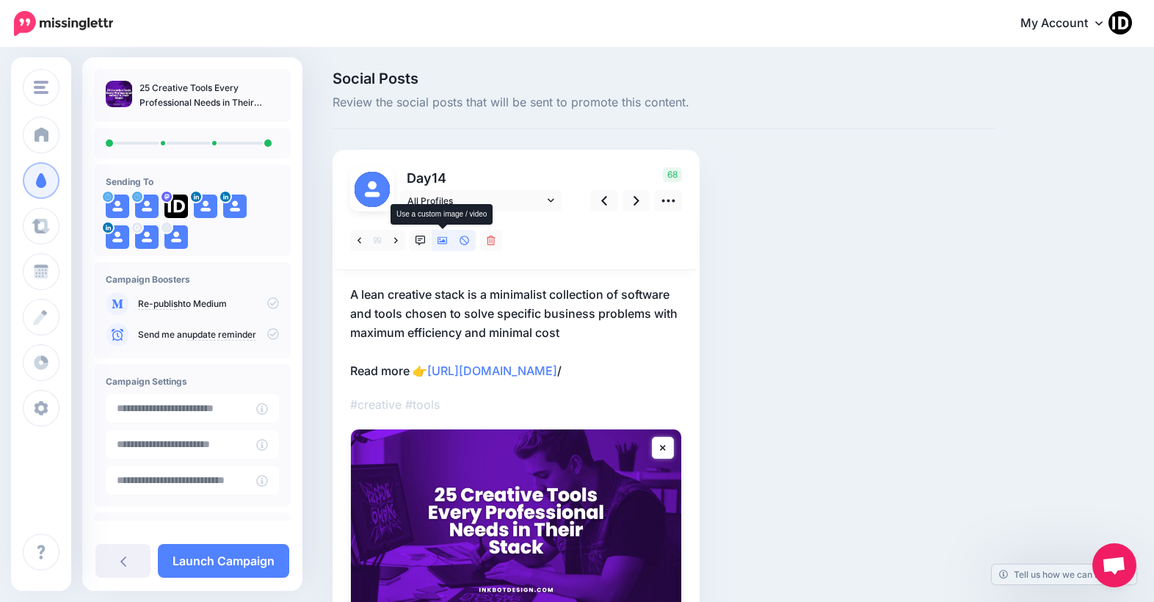
click at [442, 242] on icon at bounding box center [442, 240] width 10 height 7
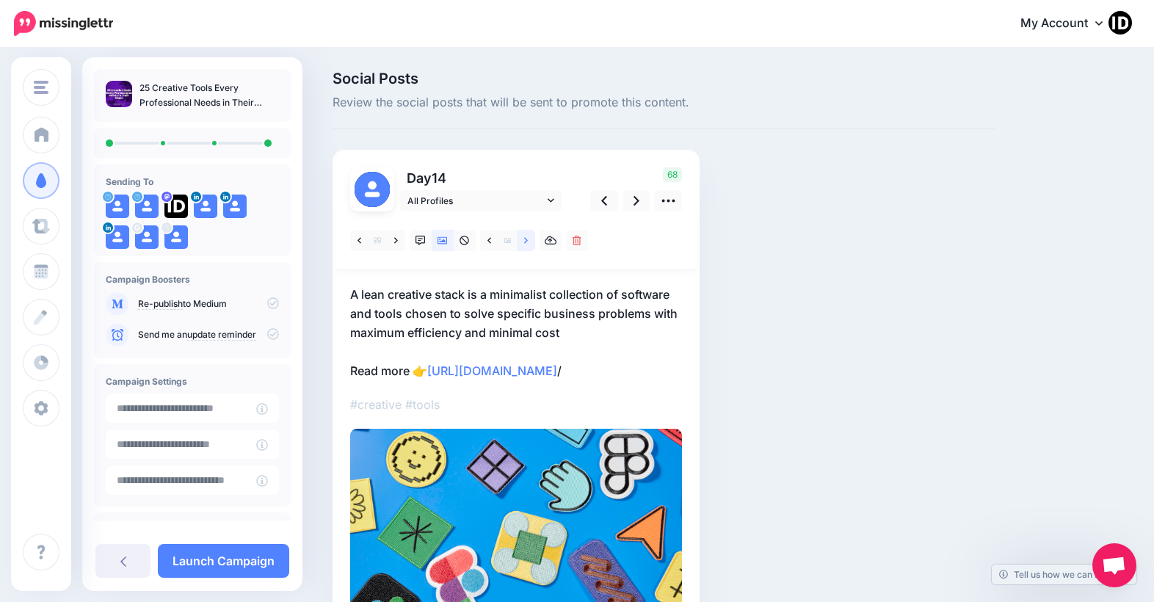
click at [527, 244] on icon at bounding box center [526, 241] width 4 height 10
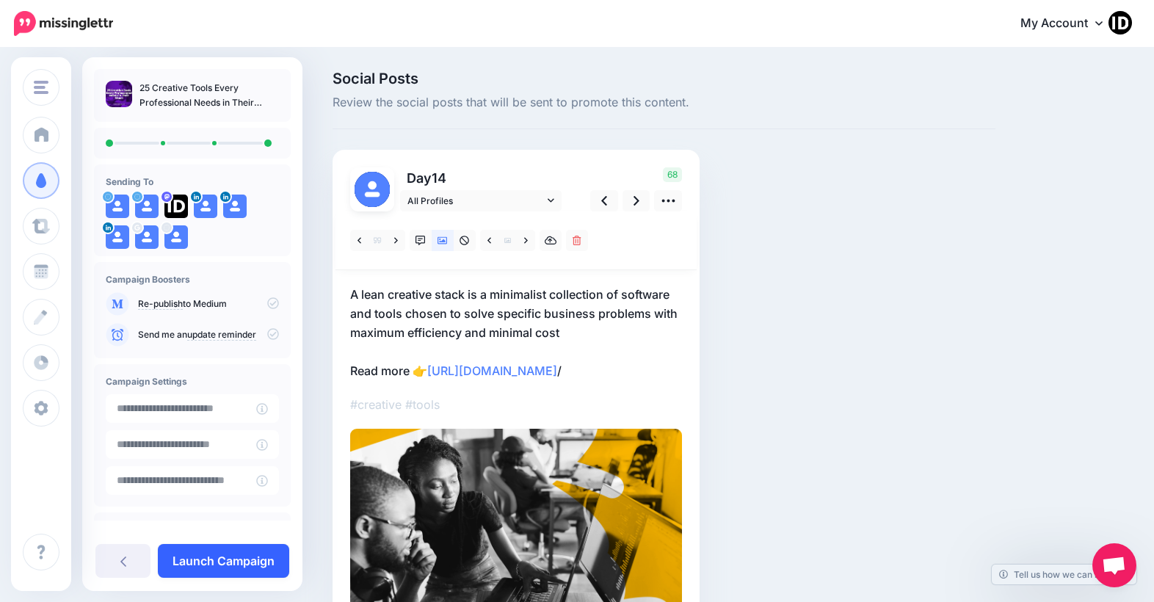
click at [209, 566] on link "Launch Campaign" at bounding box center [223, 561] width 131 height 34
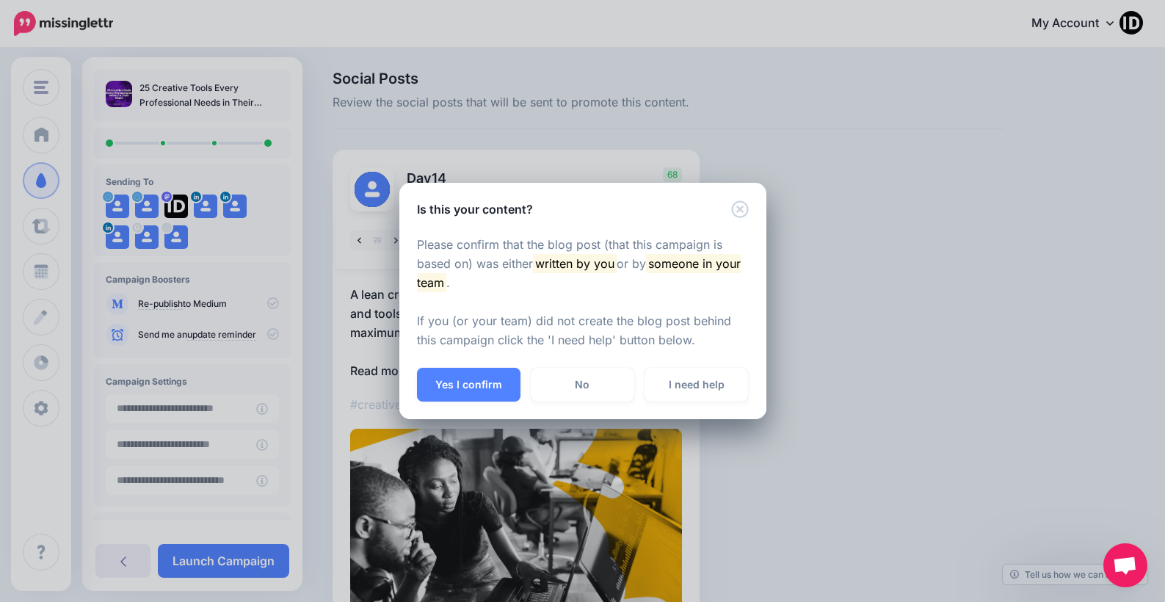
click at [450, 389] on button "Yes I confirm" at bounding box center [468, 385] width 103 height 34
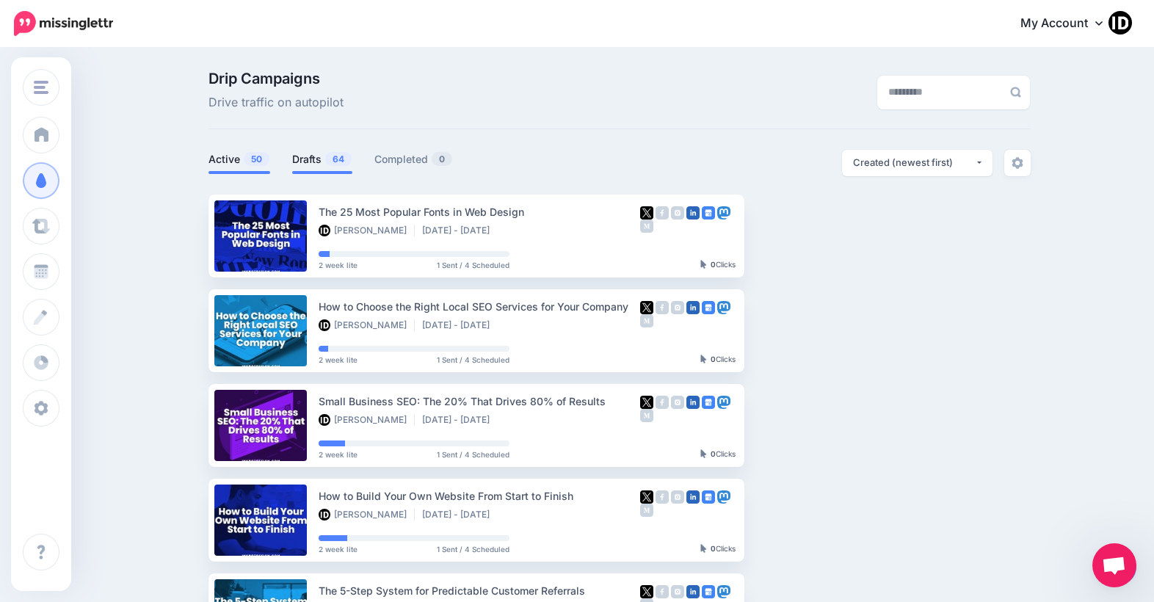
click at [317, 154] on link "Drafts 64" at bounding box center [322, 159] width 60 height 18
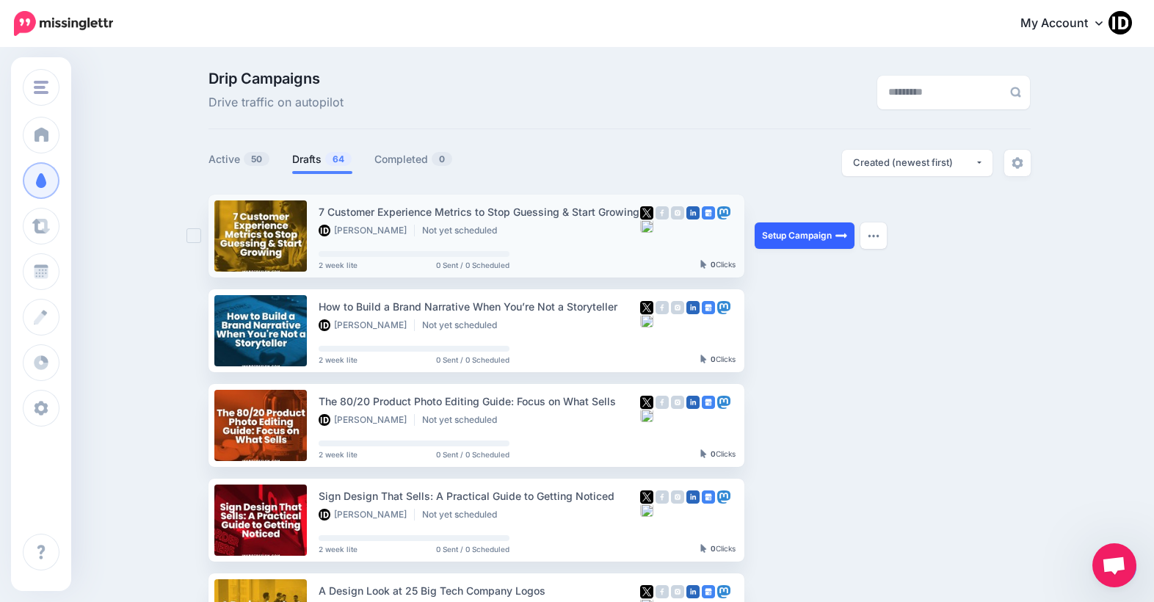
click at [783, 237] on link "Setup Campaign" at bounding box center [805, 235] width 100 height 26
